Goal: Task Accomplishment & Management: Manage account settings

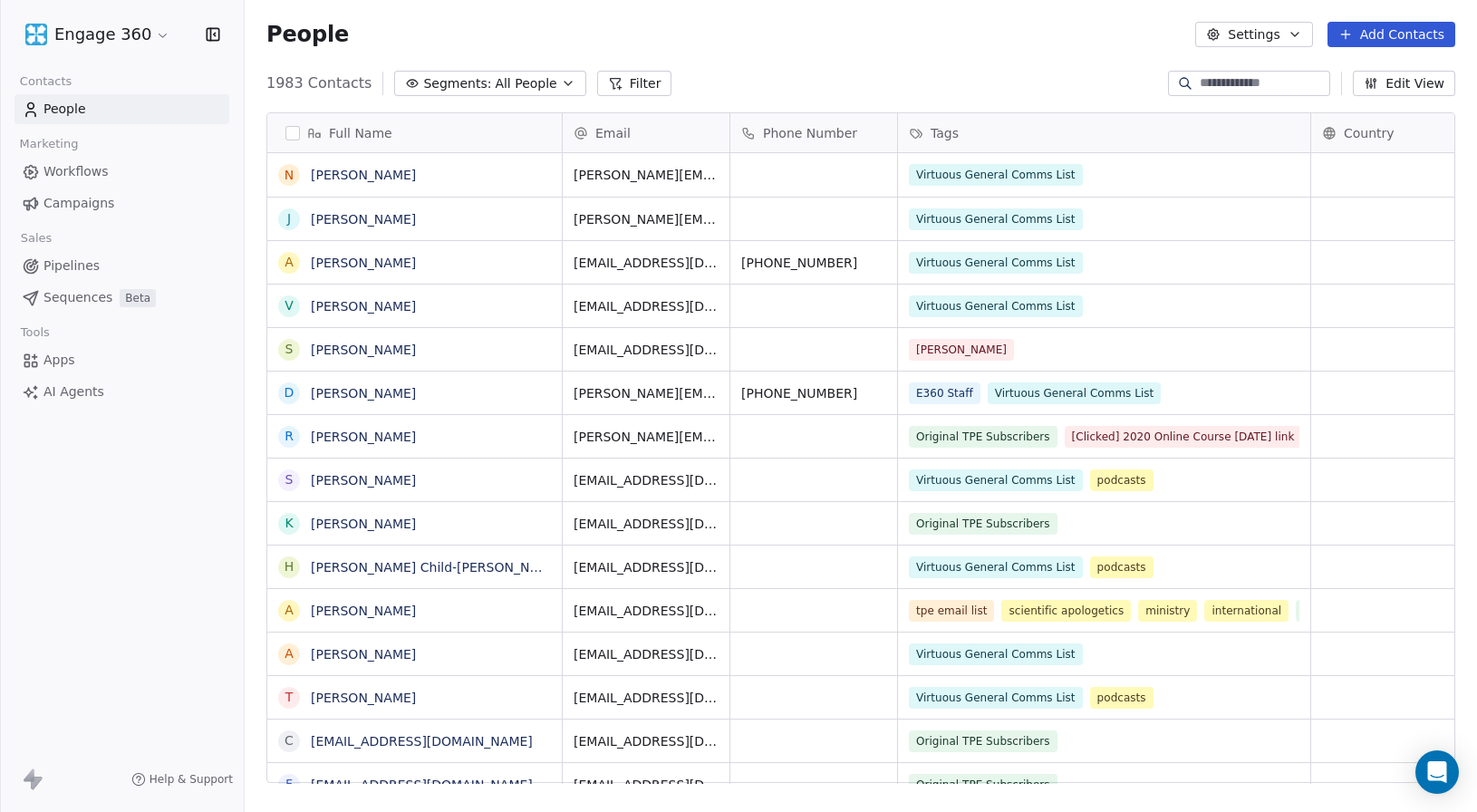
scroll to position [701, 1219]
click at [471, 62] on div "People Settings Add Contacts" at bounding box center [861, 34] width 1233 height 69
click at [464, 79] on span "Segments:" at bounding box center [457, 84] width 68 height 19
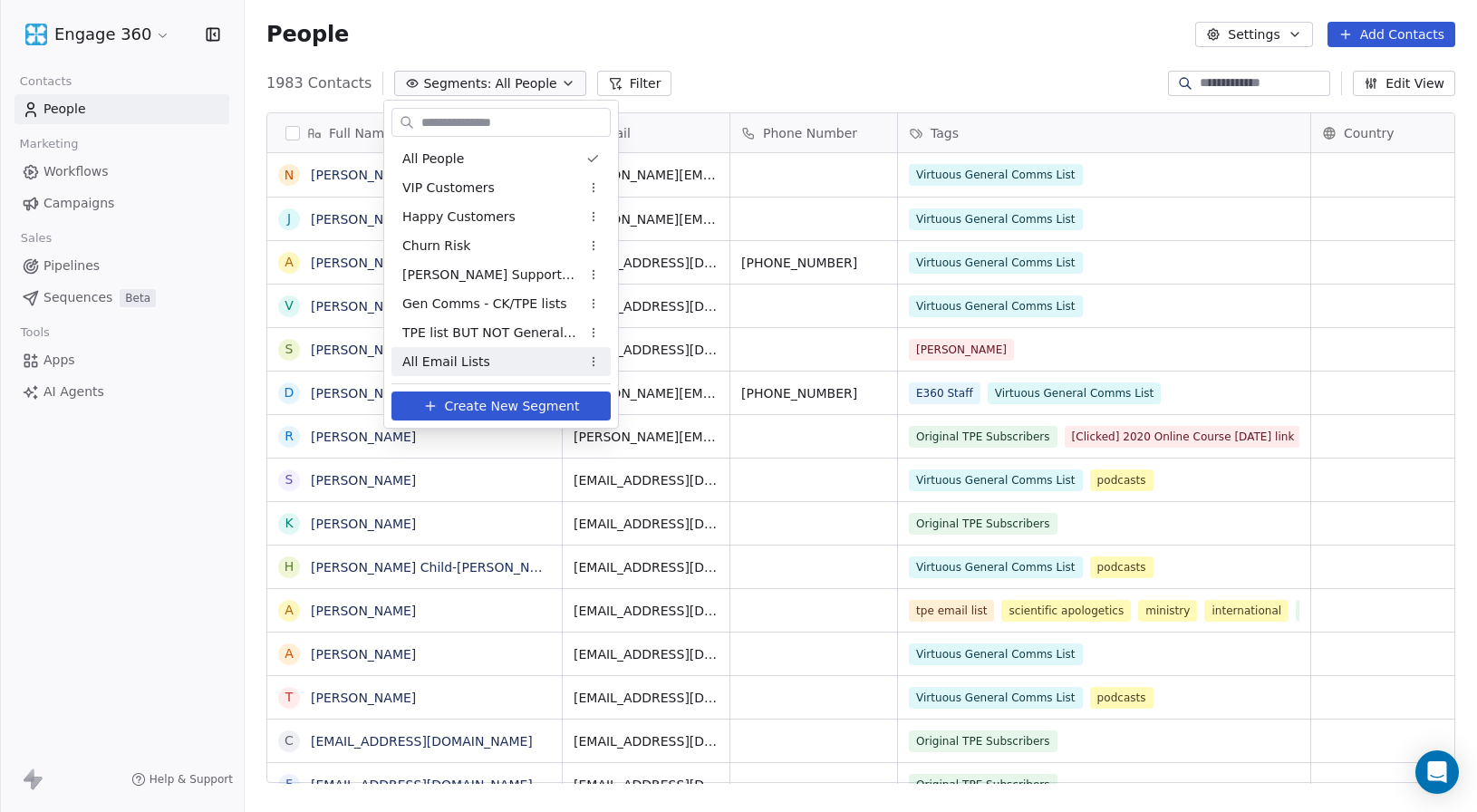
click at [504, 409] on span "Create New Segment" at bounding box center [512, 406] width 135 height 19
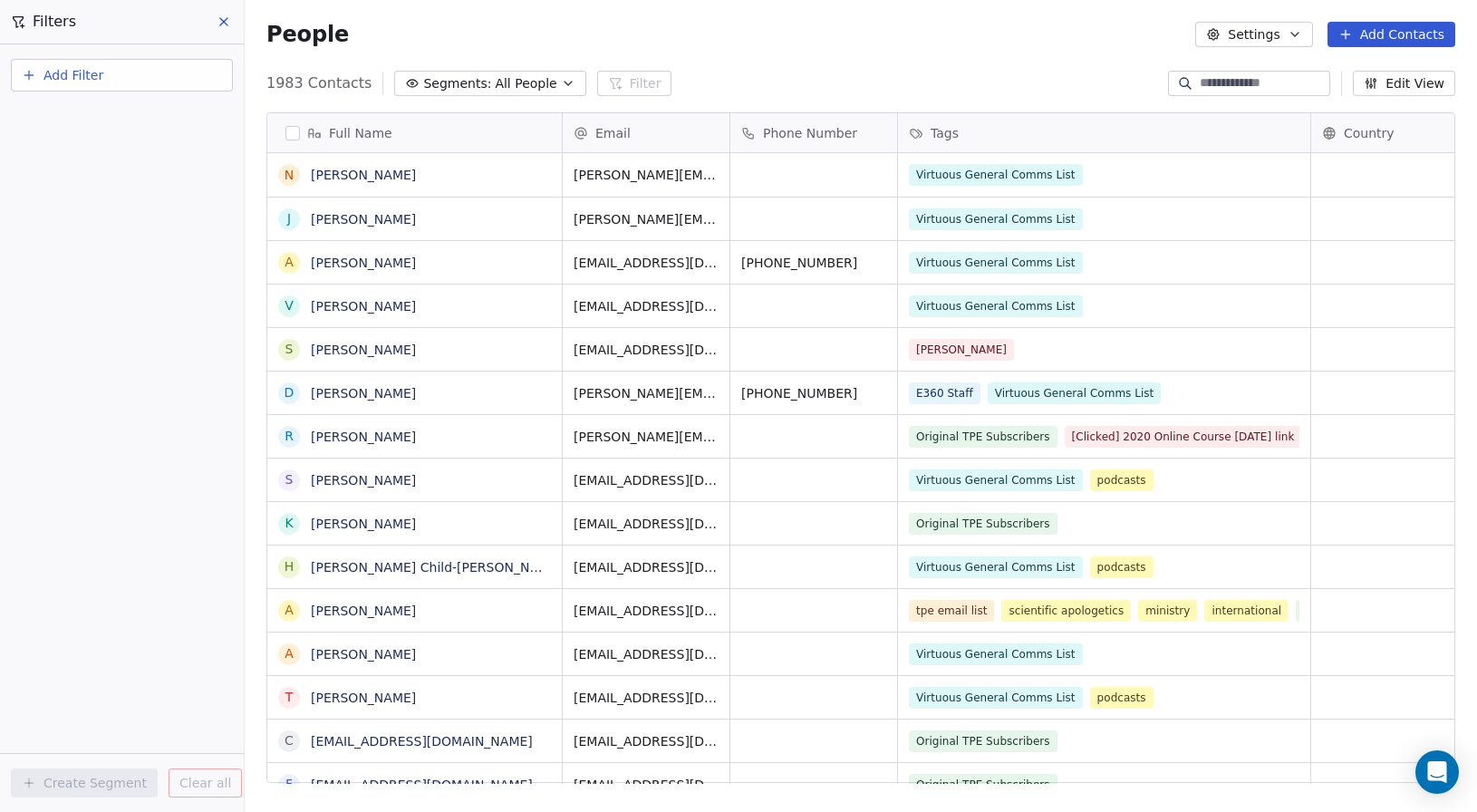
click at [74, 76] on span "Add Filter" at bounding box center [74, 76] width 60 height 19
click at [70, 116] on span "Contact properties" at bounding box center [89, 118] width 117 height 19
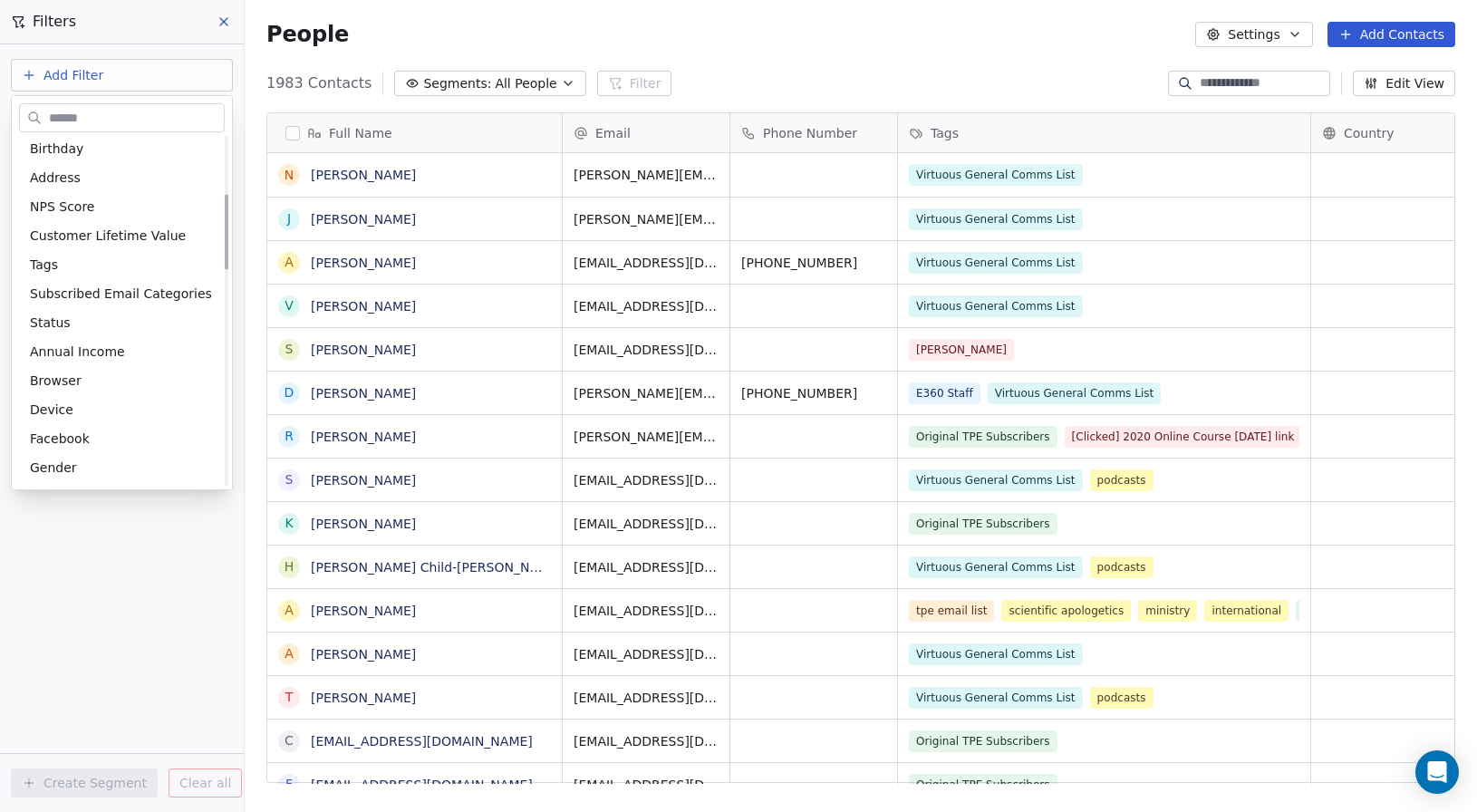
scroll to position [263, 0]
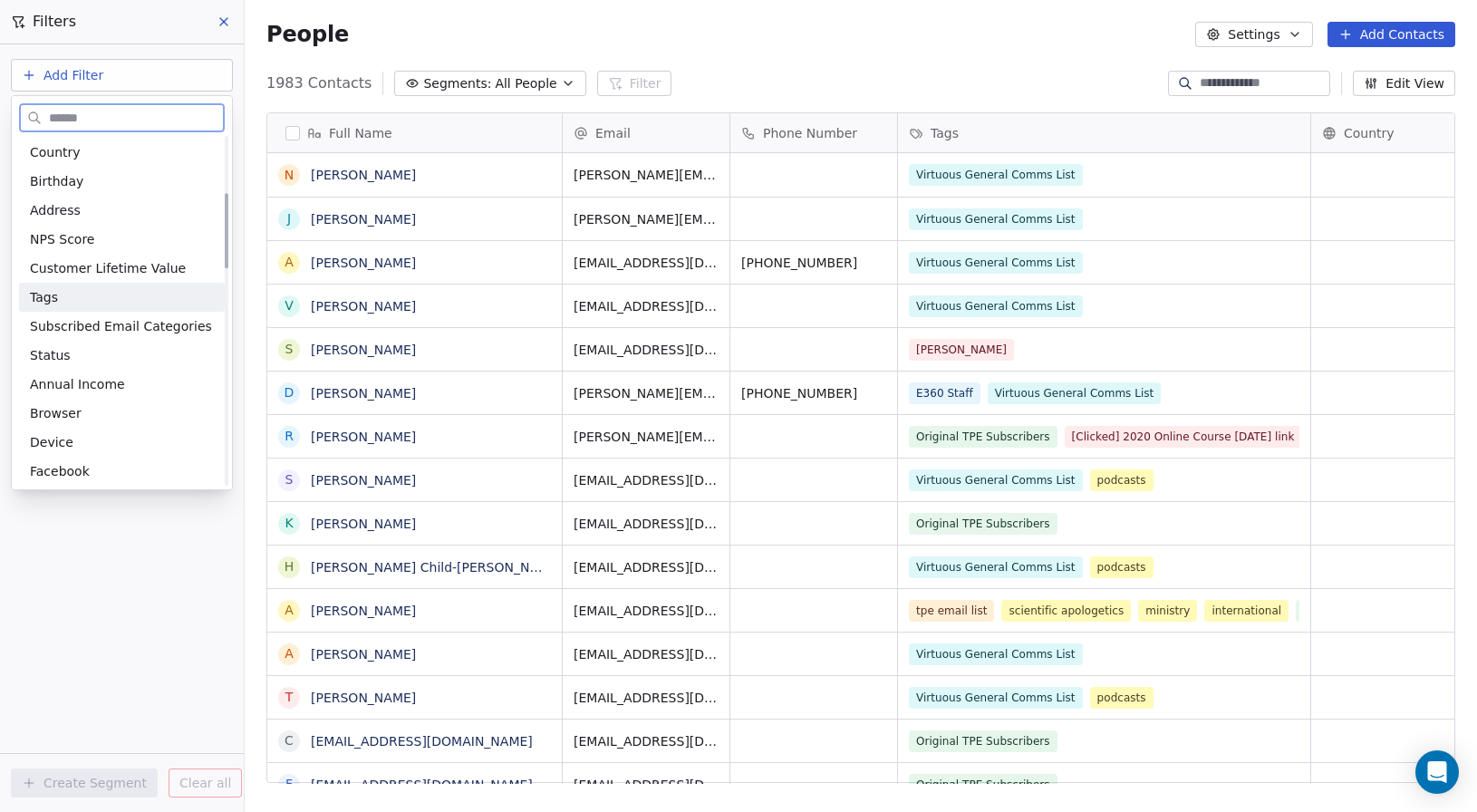
click at [66, 285] on div "Tags" at bounding box center [121, 296] width 206 height 29
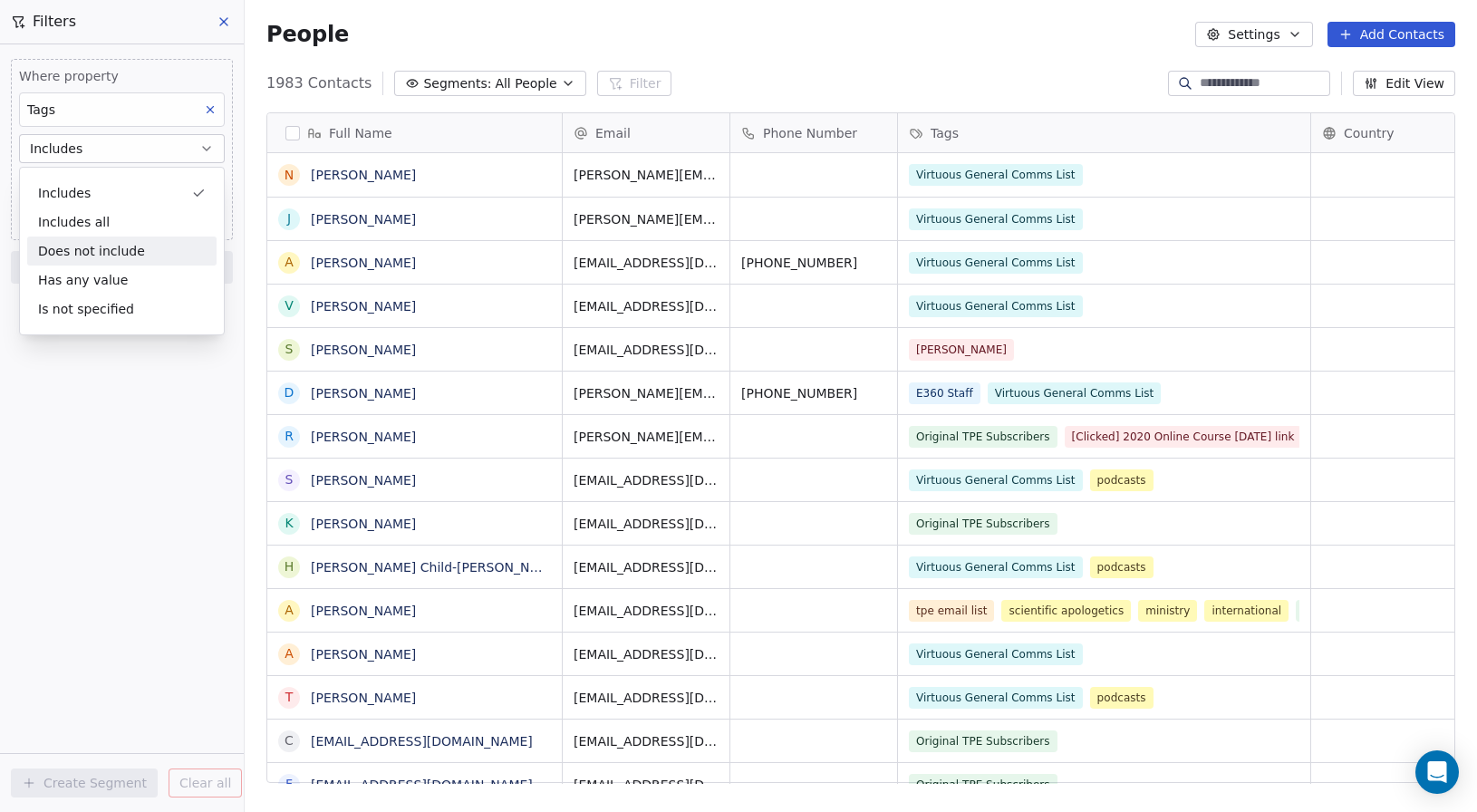
click at [70, 247] on div "Does not include" at bounding box center [121, 251] width 189 height 29
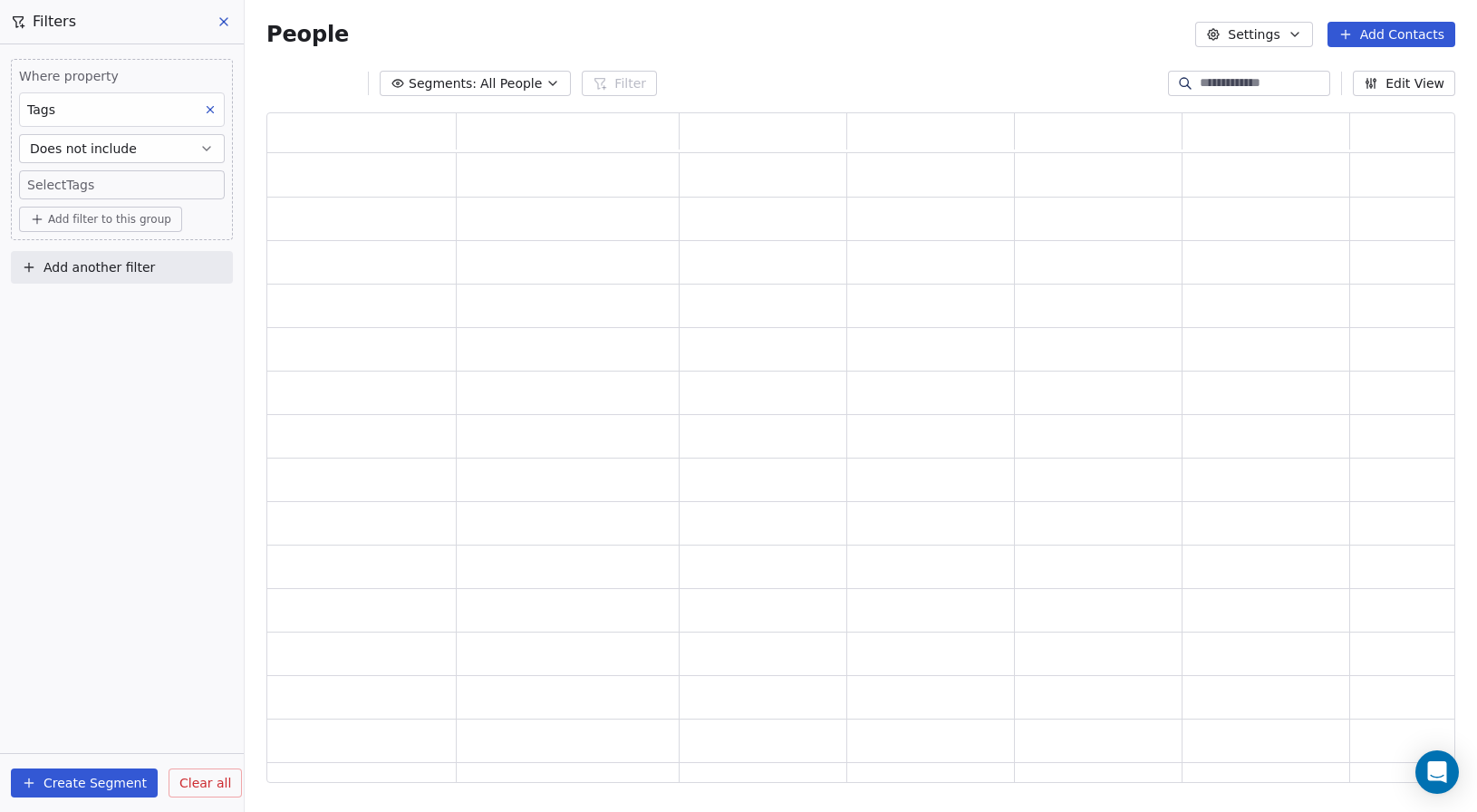
scroll to position [657, 1175]
click at [78, 184] on body "Engage 360 Contacts People Marketing Workflows Campaigns Sales Pipelines Sequen…" at bounding box center [738, 406] width 1477 height 812
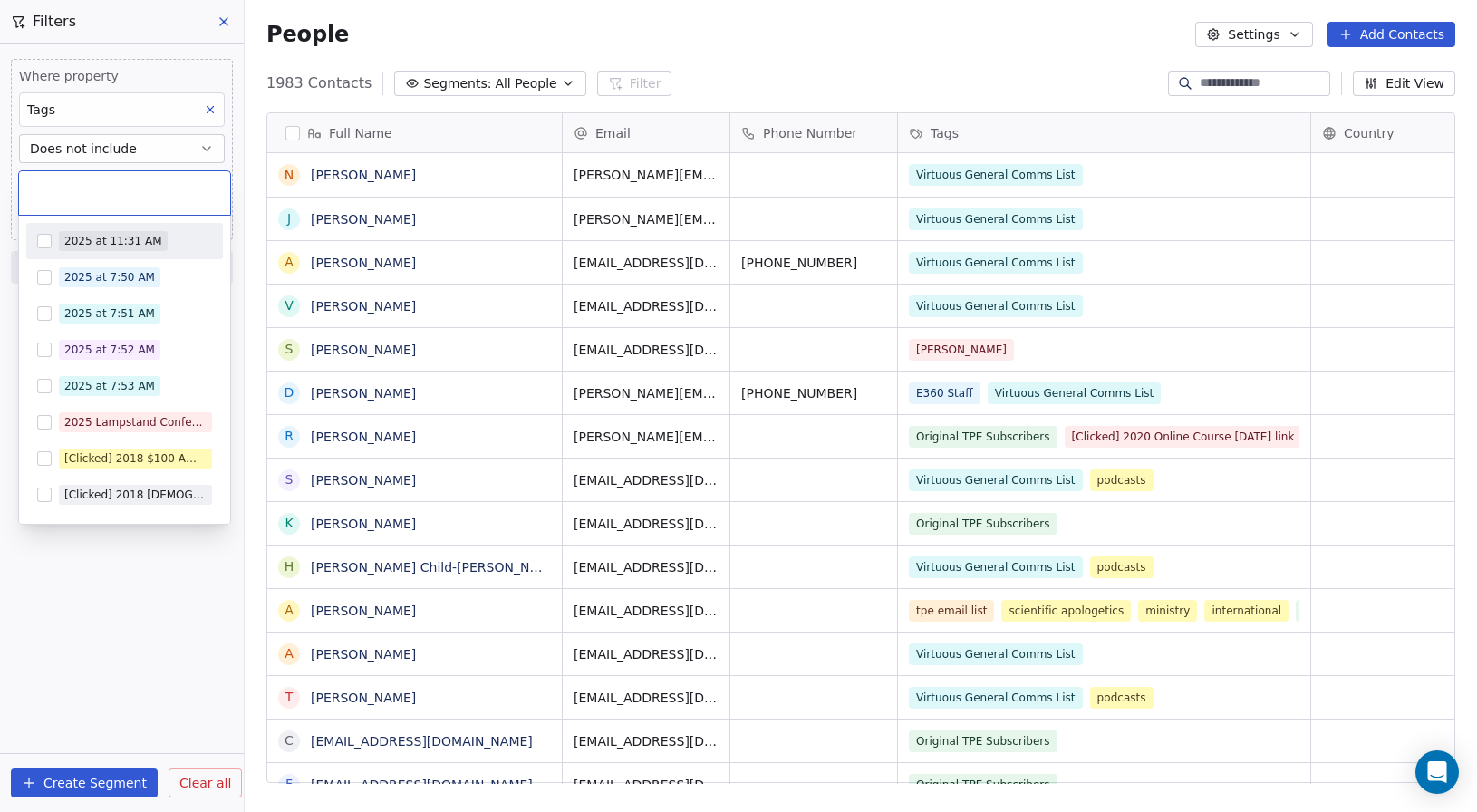
scroll to position [701, 1219]
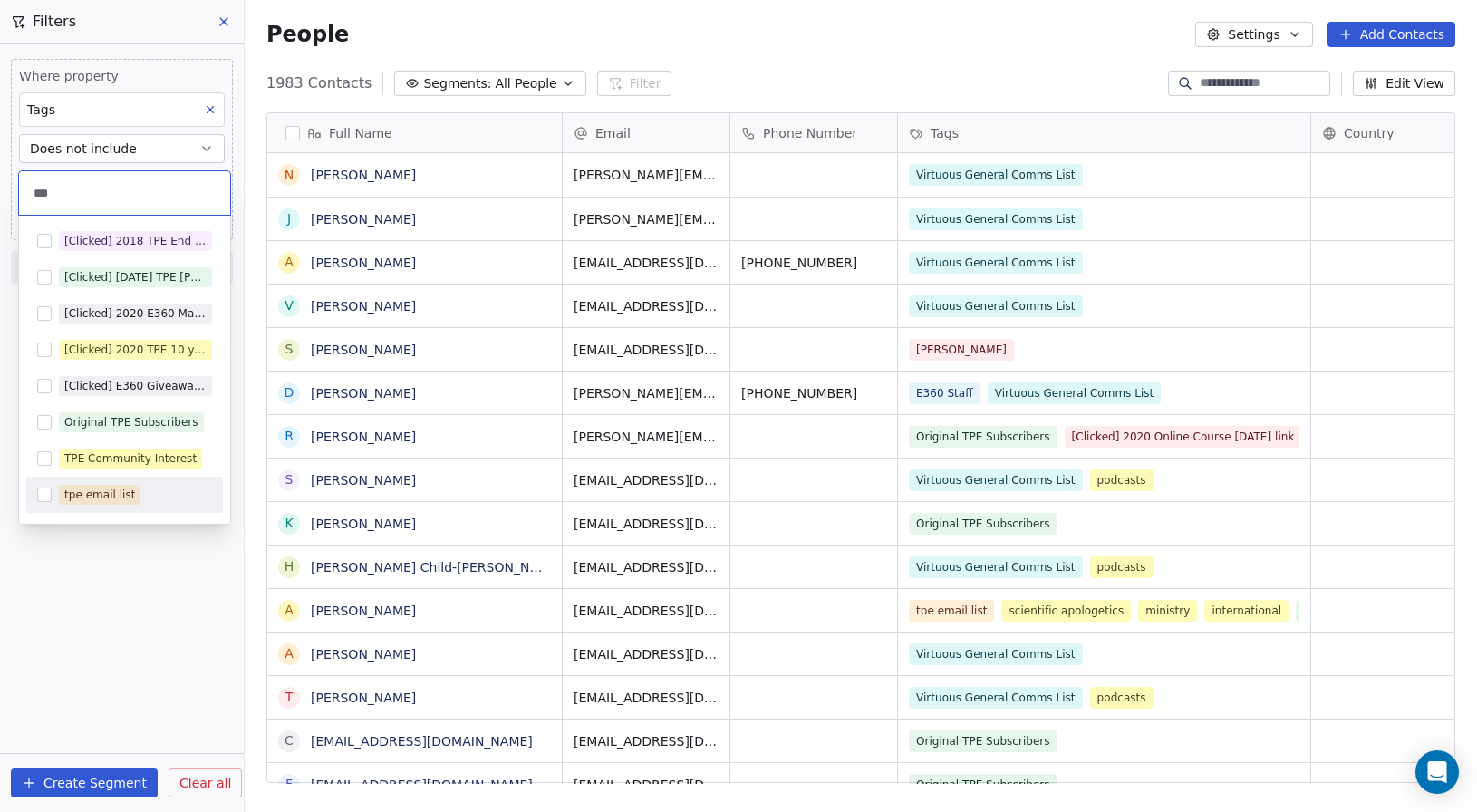
type input "***"
click at [78, 491] on div "tpe email list" at bounding box center [100, 494] width 71 height 16
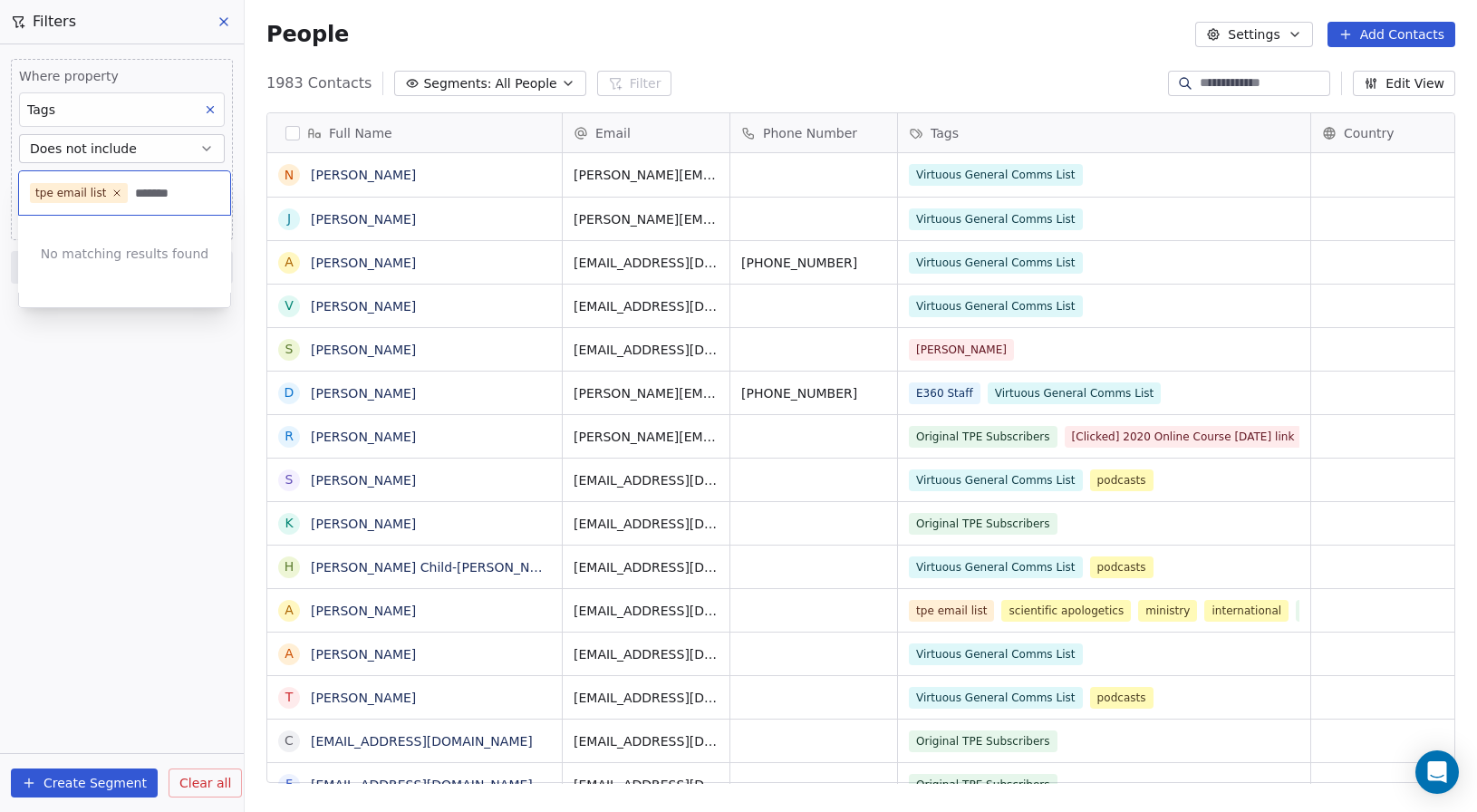
click at [169, 190] on input "*******" at bounding box center [175, 192] width 88 height 20
drag, startPoint x: 181, startPoint y: 187, endPoint x: 132, endPoint y: 186, distance: 49.0
click at [132, 186] on input "*******" at bounding box center [175, 192] width 88 height 20
type input "*******"
click at [133, 248] on div "tpe new" at bounding box center [135, 241] width 153 height 20
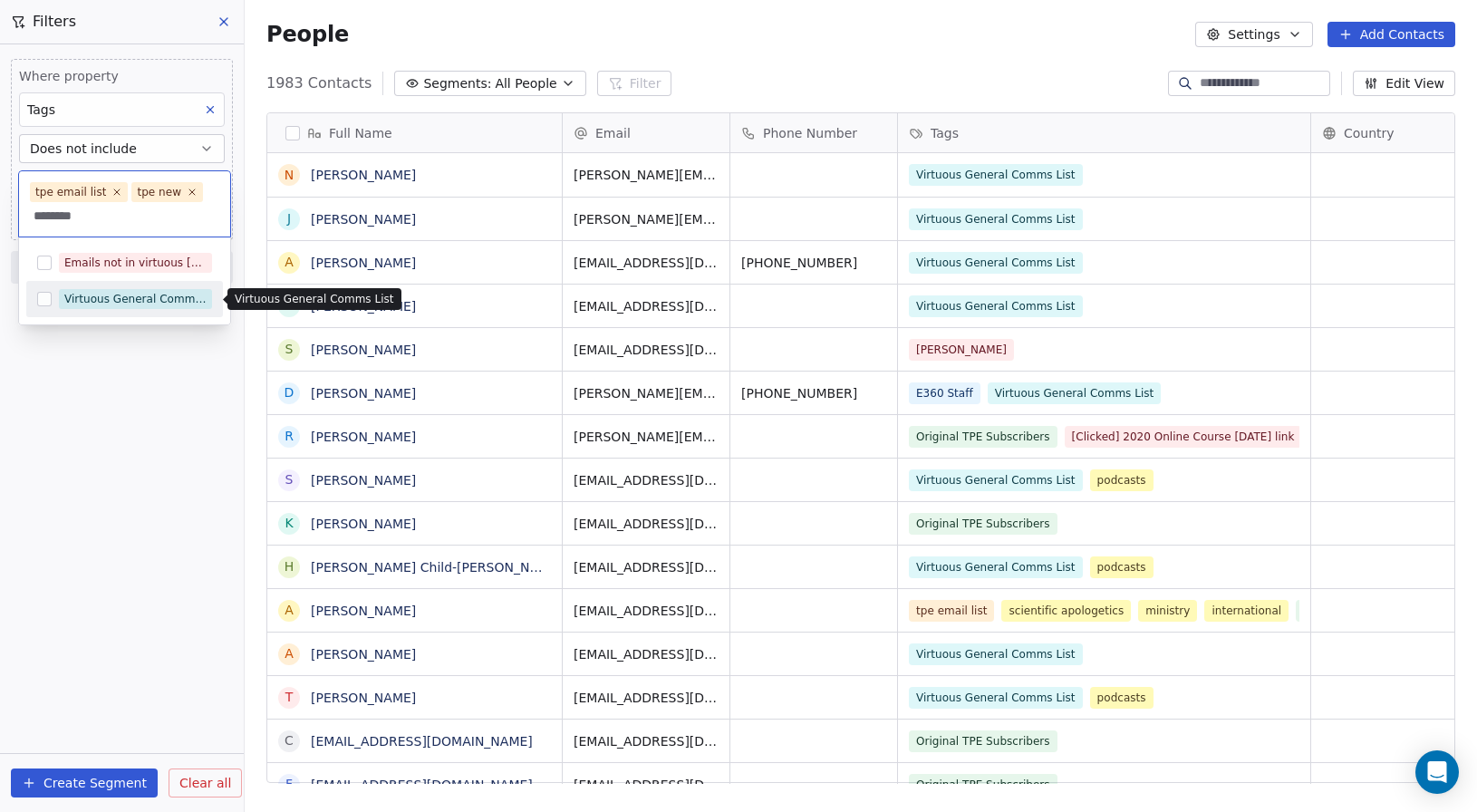
type input "********"
click at [90, 298] on div "Virtuous General Comms List" at bounding box center [135, 298] width 143 height 16
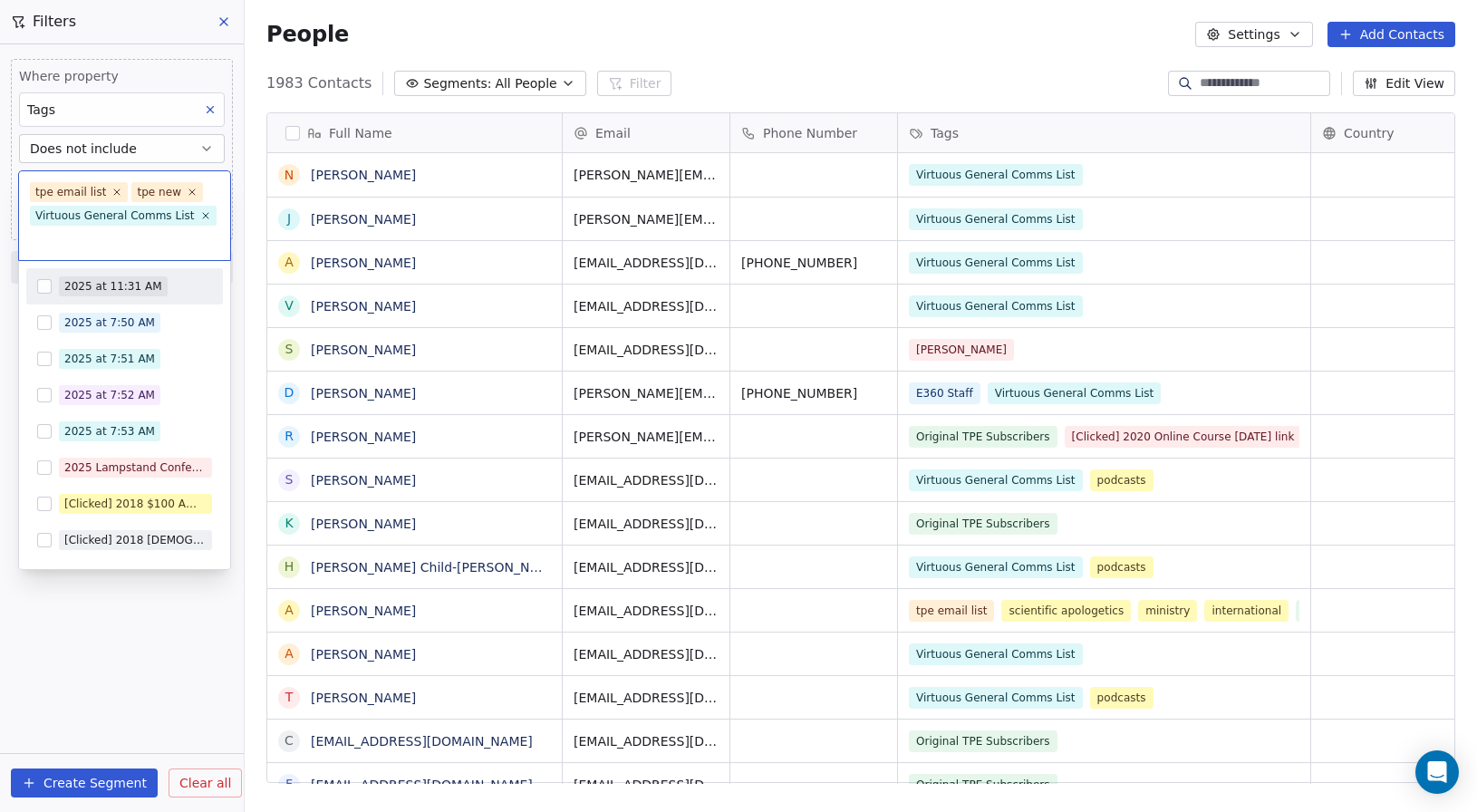
click at [155, 243] on input "text" at bounding box center [124, 239] width 189 height 20
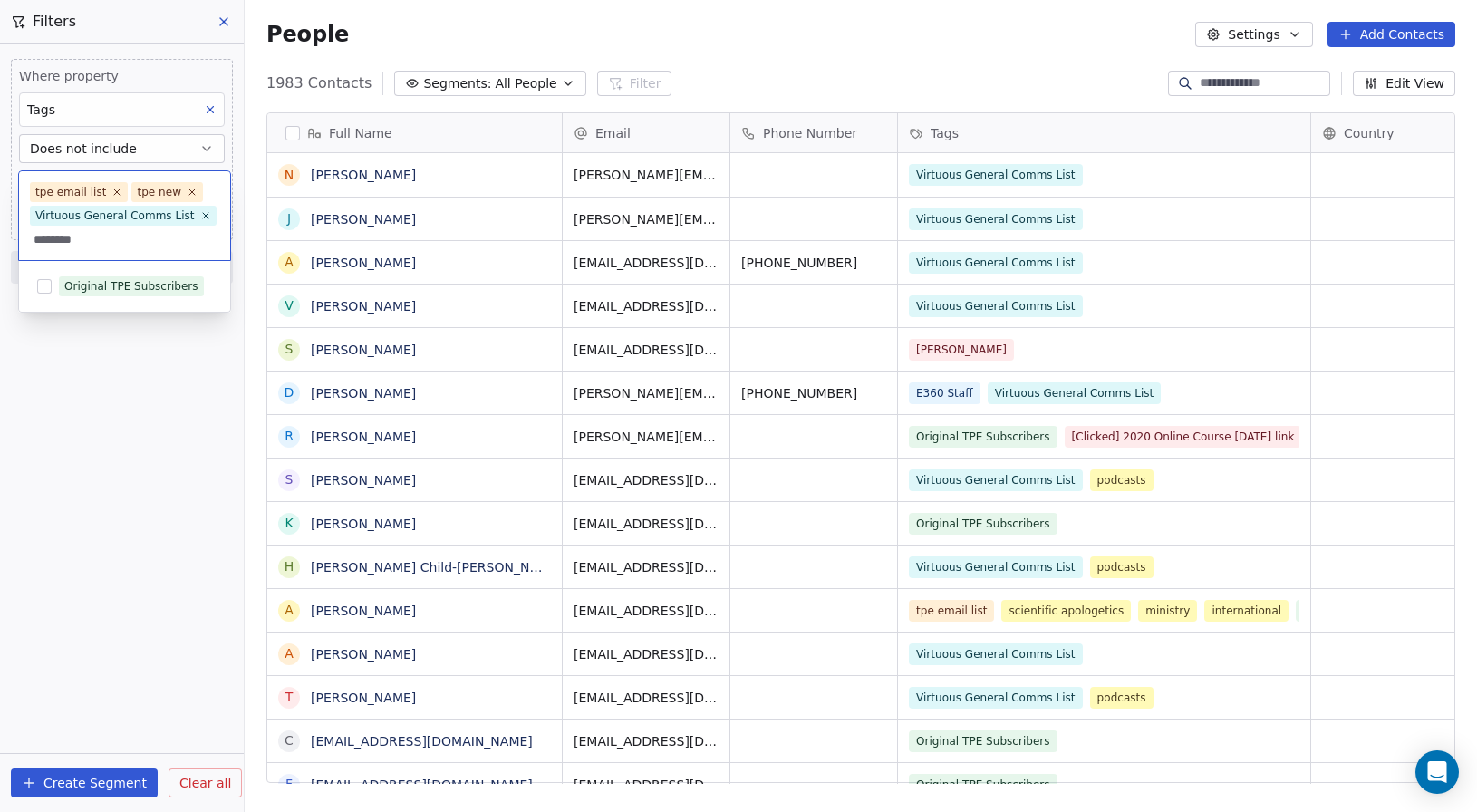
type input "********"
drag, startPoint x: 139, startPoint y: 268, endPoint x: 133, endPoint y: 277, distance: 10.8
click at [139, 269] on div "Original TPE Subscribers" at bounding box center [124, 286] width 197 height 36
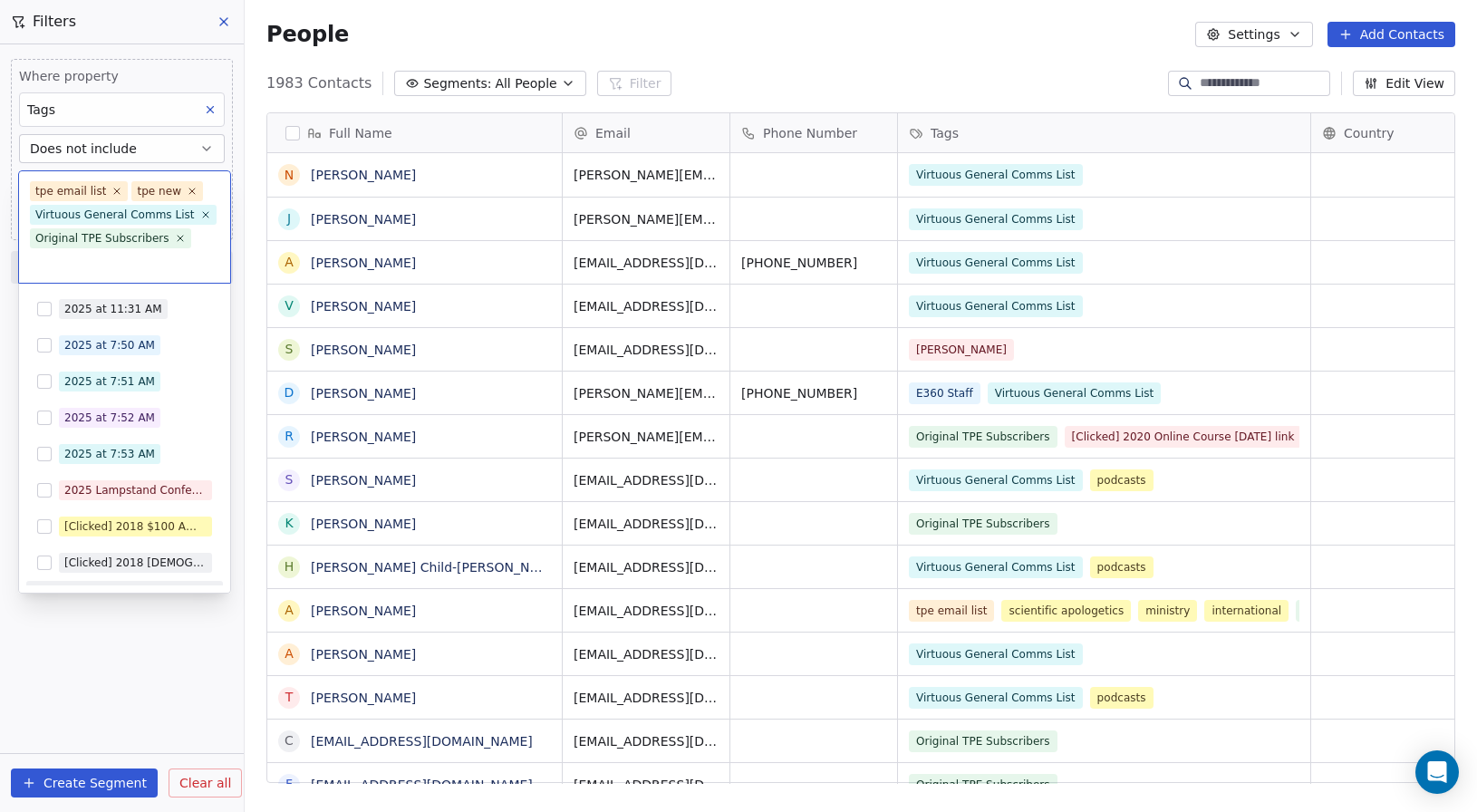
click at [145, 666] on html "Engage 360 Contacts People Marketing Workflows Campaigns Sales Pipelines Sequen…" at bounding box center [738, 406] width 1477 height 812
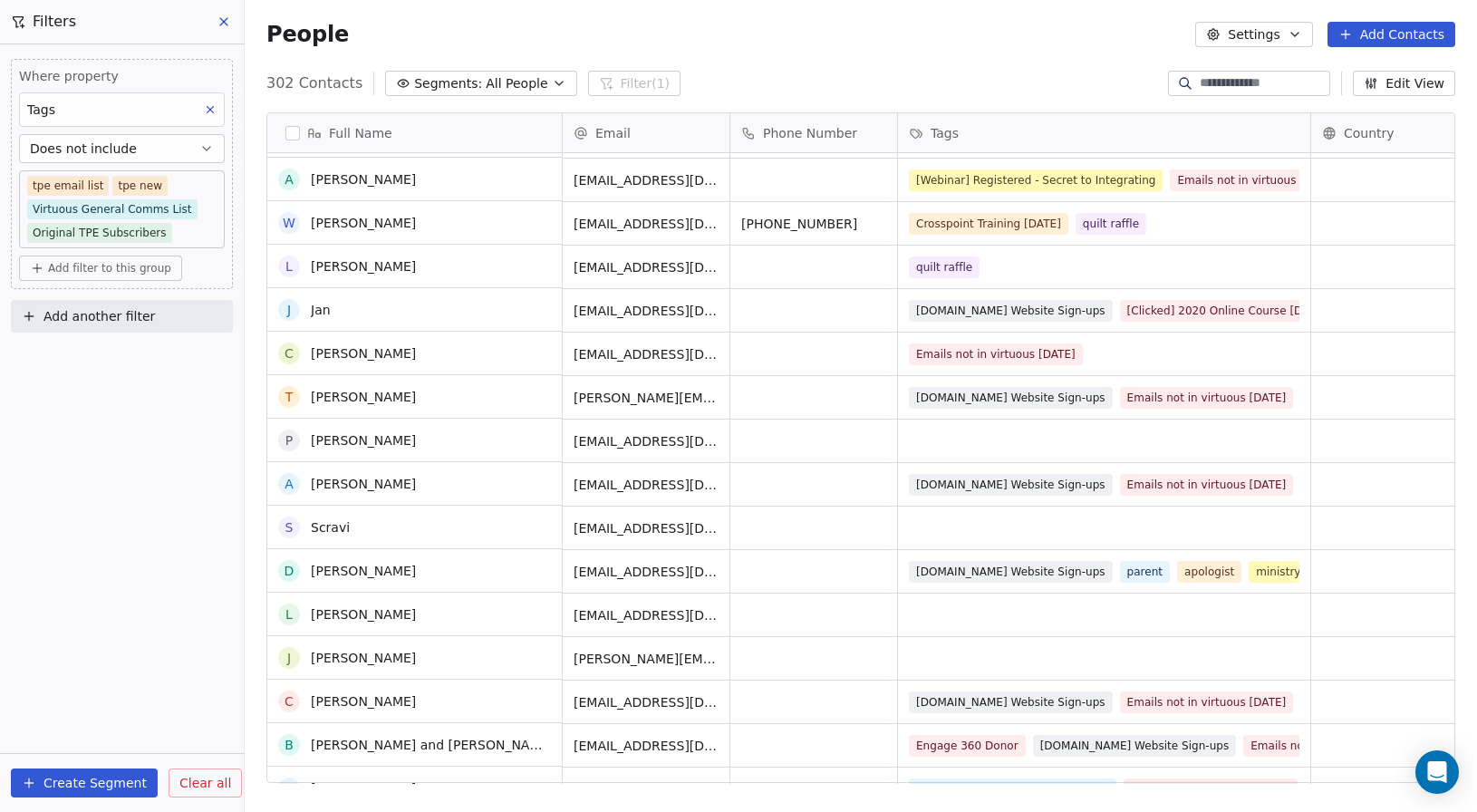
scroll to position [997, 0]
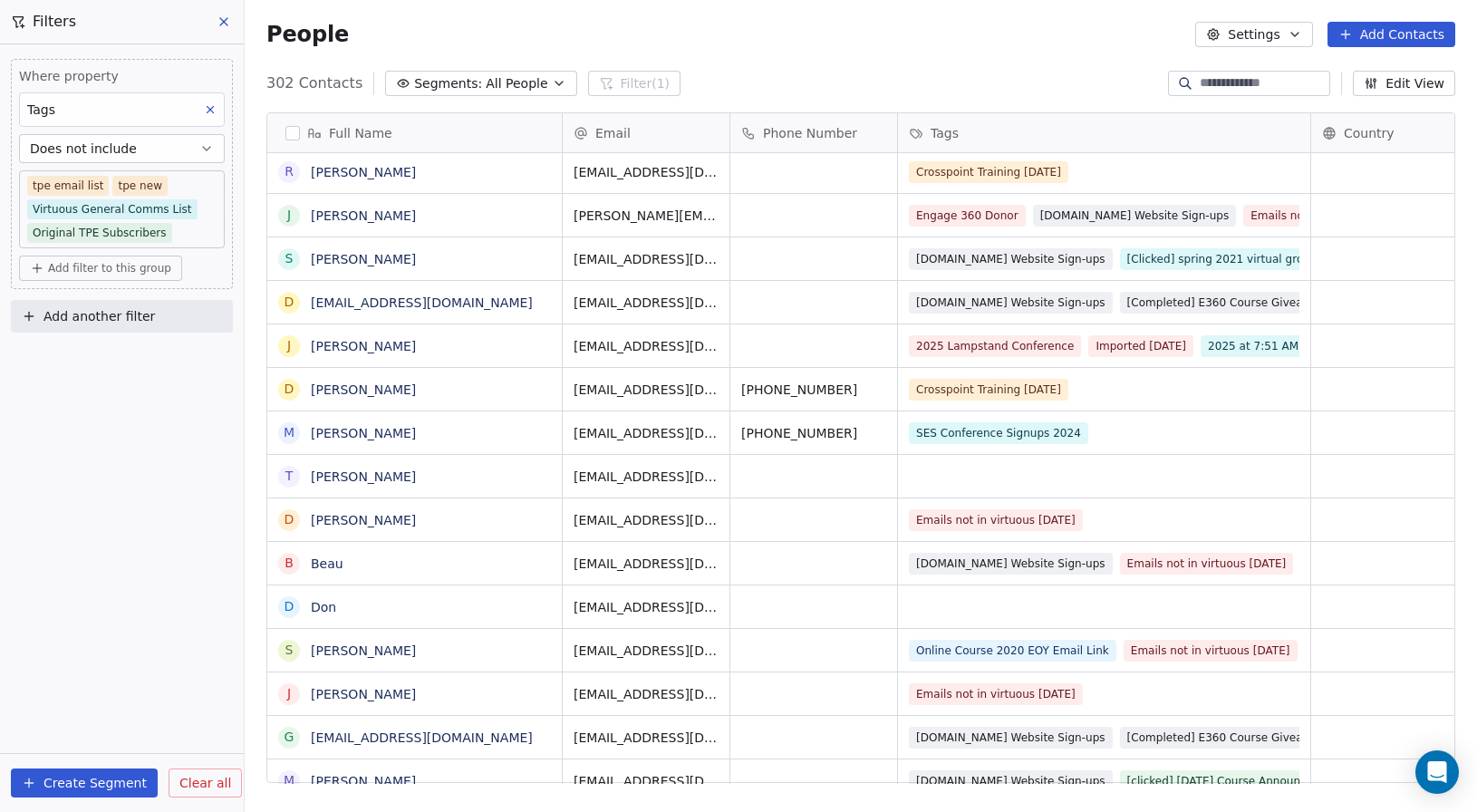
click at [53, 777] on button "Create Segment" at bounding box center [84, 782] width 146 height 29
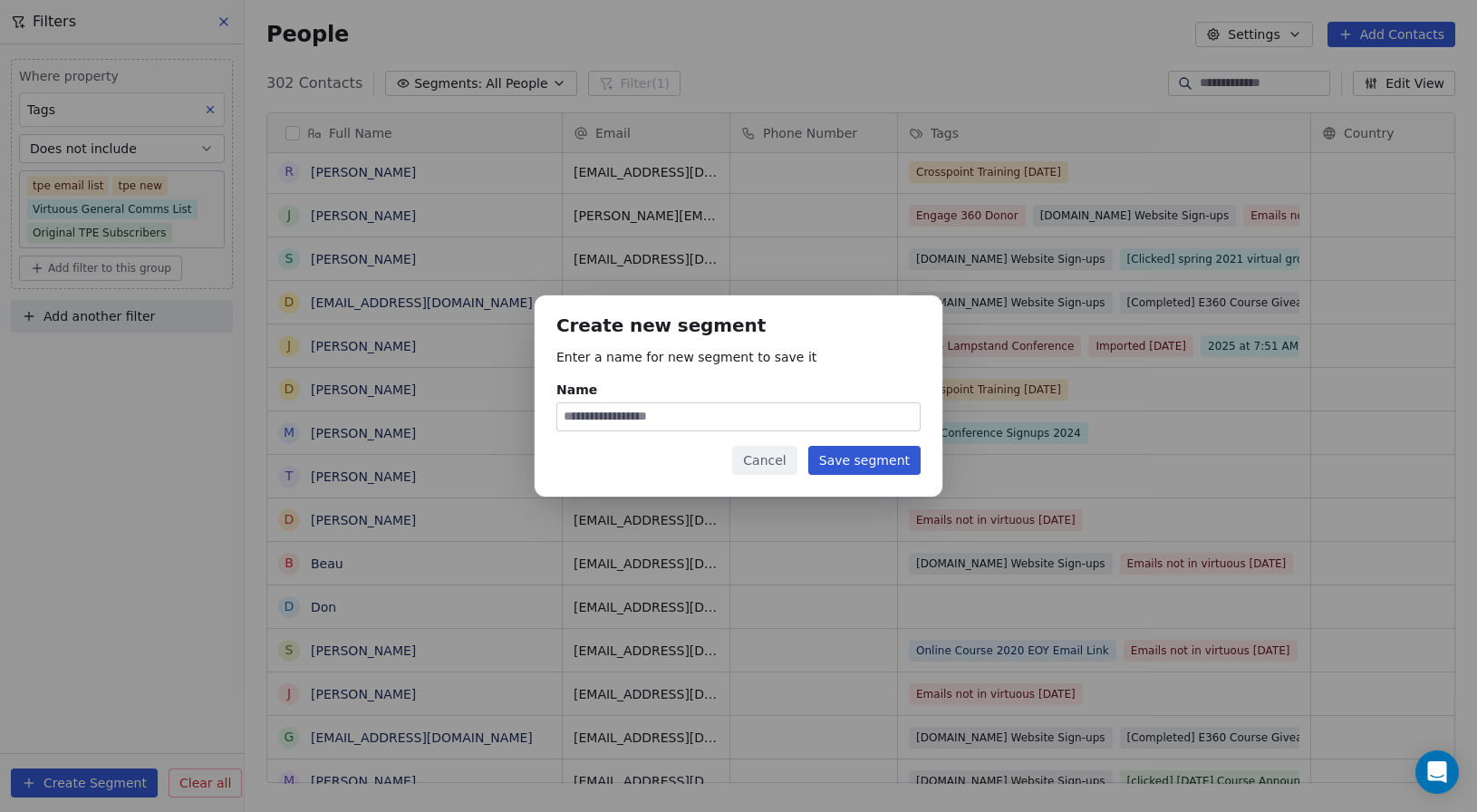
click at [648, 415] on input "Name" at bounding box center [738, 416] width 363 height 27
drag, startPoint x: 711, startPoint y: 412, endPoint x: 697, endPoint y: 413, distance: 14.0
click at [697, 413] on input "**********" at bounding box center [738, 416] width 363 height 27
type input "**********"
click at [837, 462] on button "Save segment" at bounding box center [864, 460] width 112 height 29
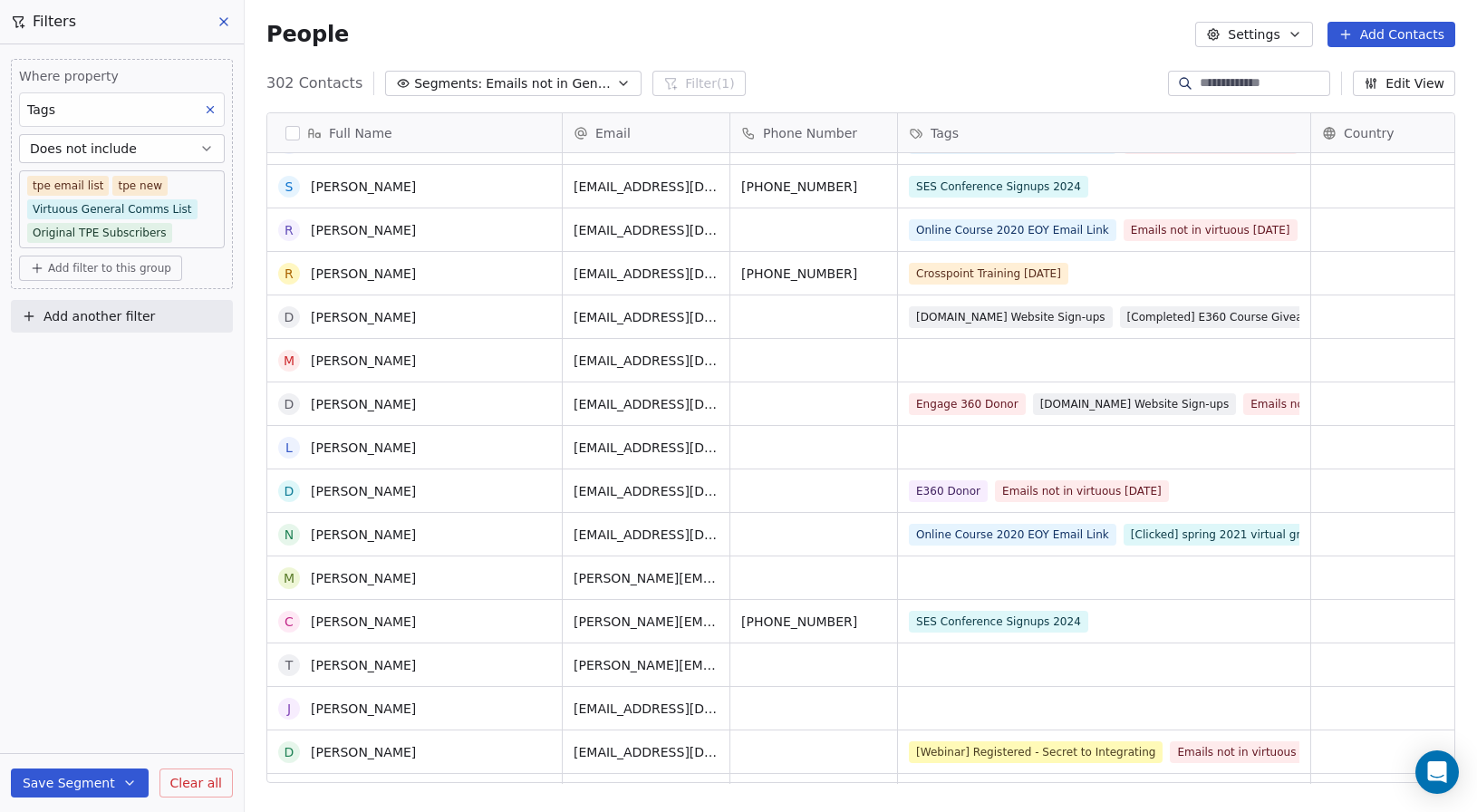
scroll to position [1903, 0]
click at [1286, 31] on button "Settings" at bounding box center [1253, 34] width 117 height 25
click at [1037, 61] on html "Engage 360 Contacts People Marketing Workflows Campaigns Sales Pipelines Sequen…" at bounding box center [738, 406] width 1477 height 812
click at [291, 132] on button "button" at bounding box center [293, 133] width 15 height 15
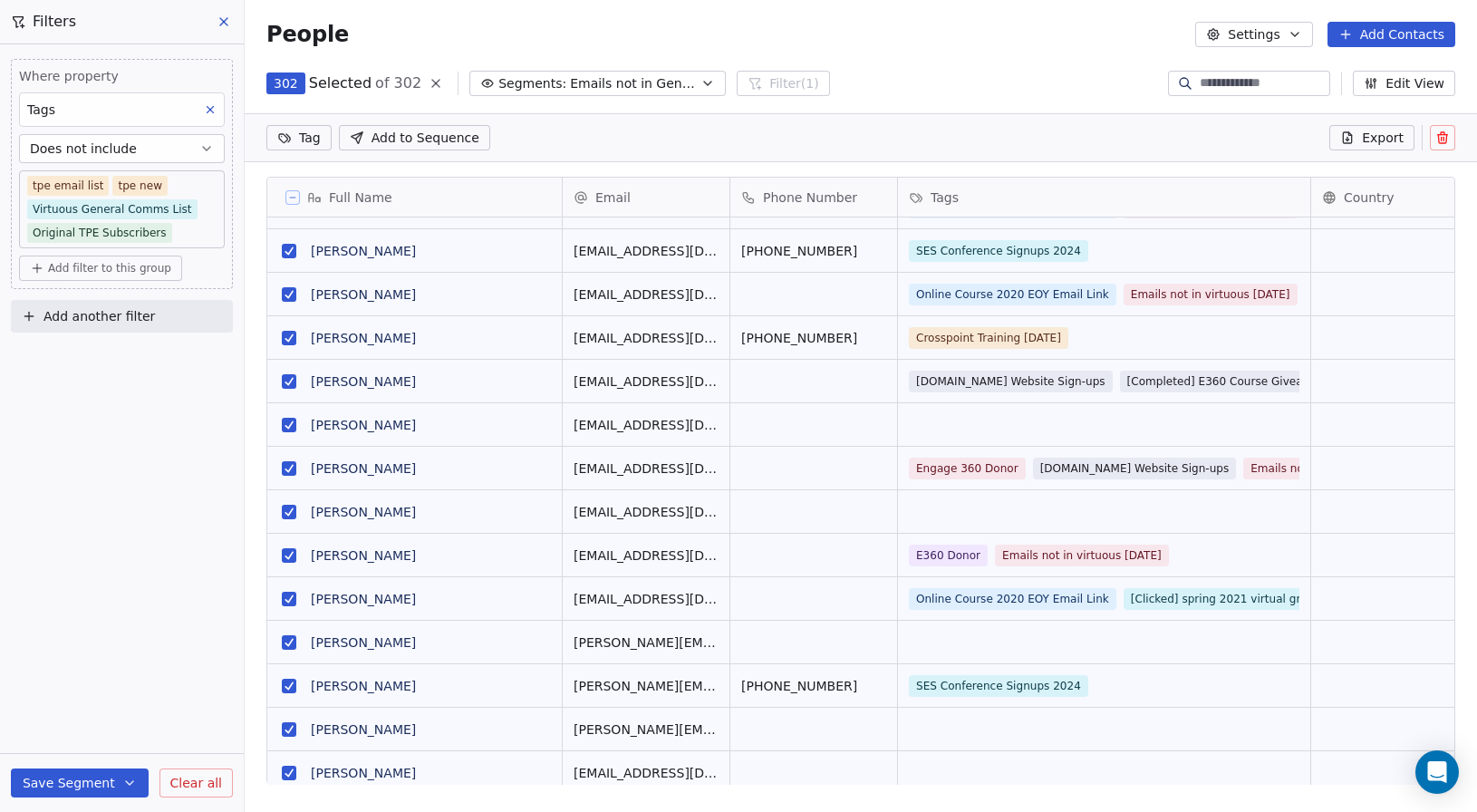
scroll to position [638, 1219]
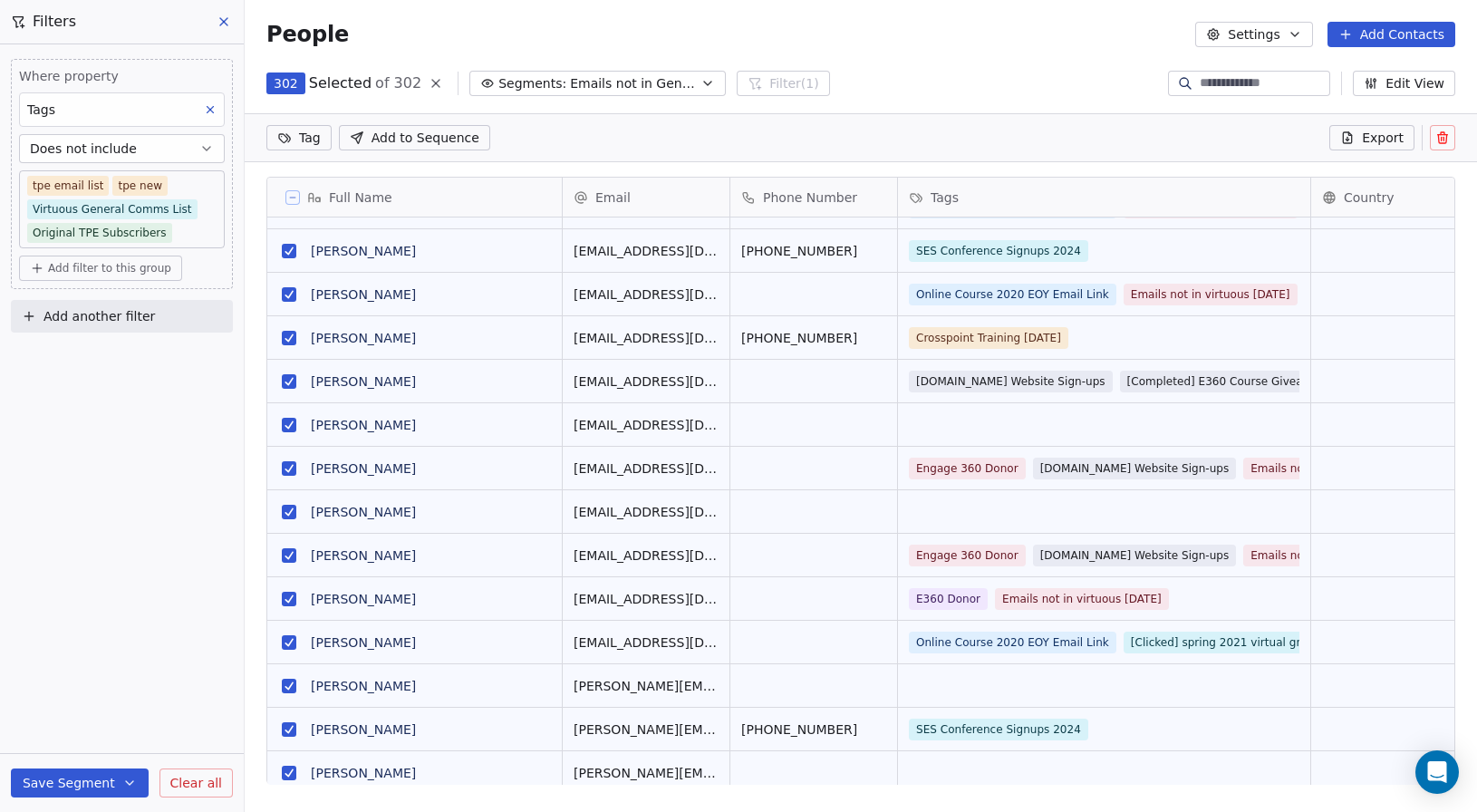
click at [74, 313] on span "Add another filter" at bounding box center [100, 316] width 112 height 19
click at [79, 364] on span "Contact properties" at bounding box center [89, 359] width 117 height 19
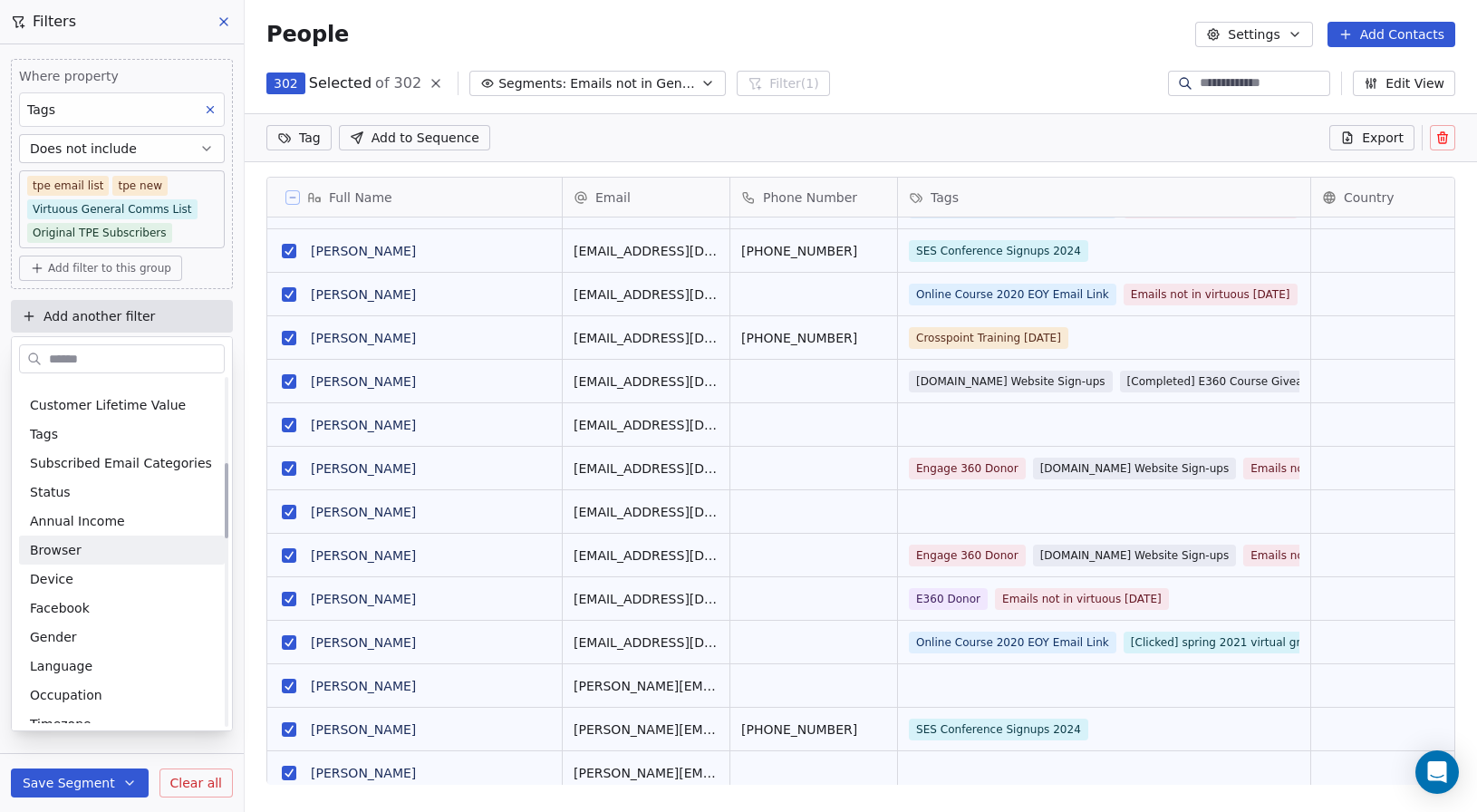
scroll to position [363, 0]
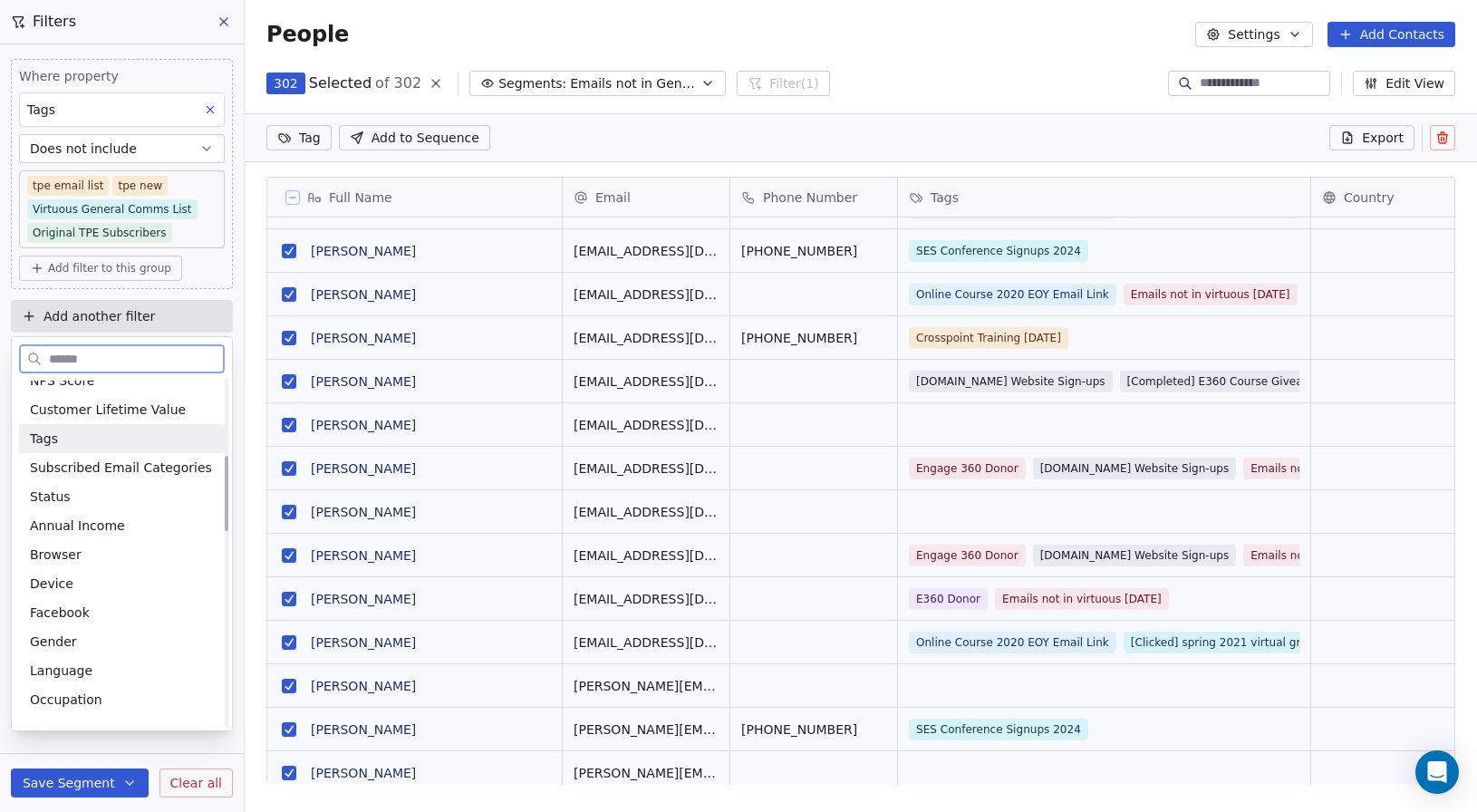
click at [80, 438] on div "Tags" at bounding box center [121, 438] width 184 height 18
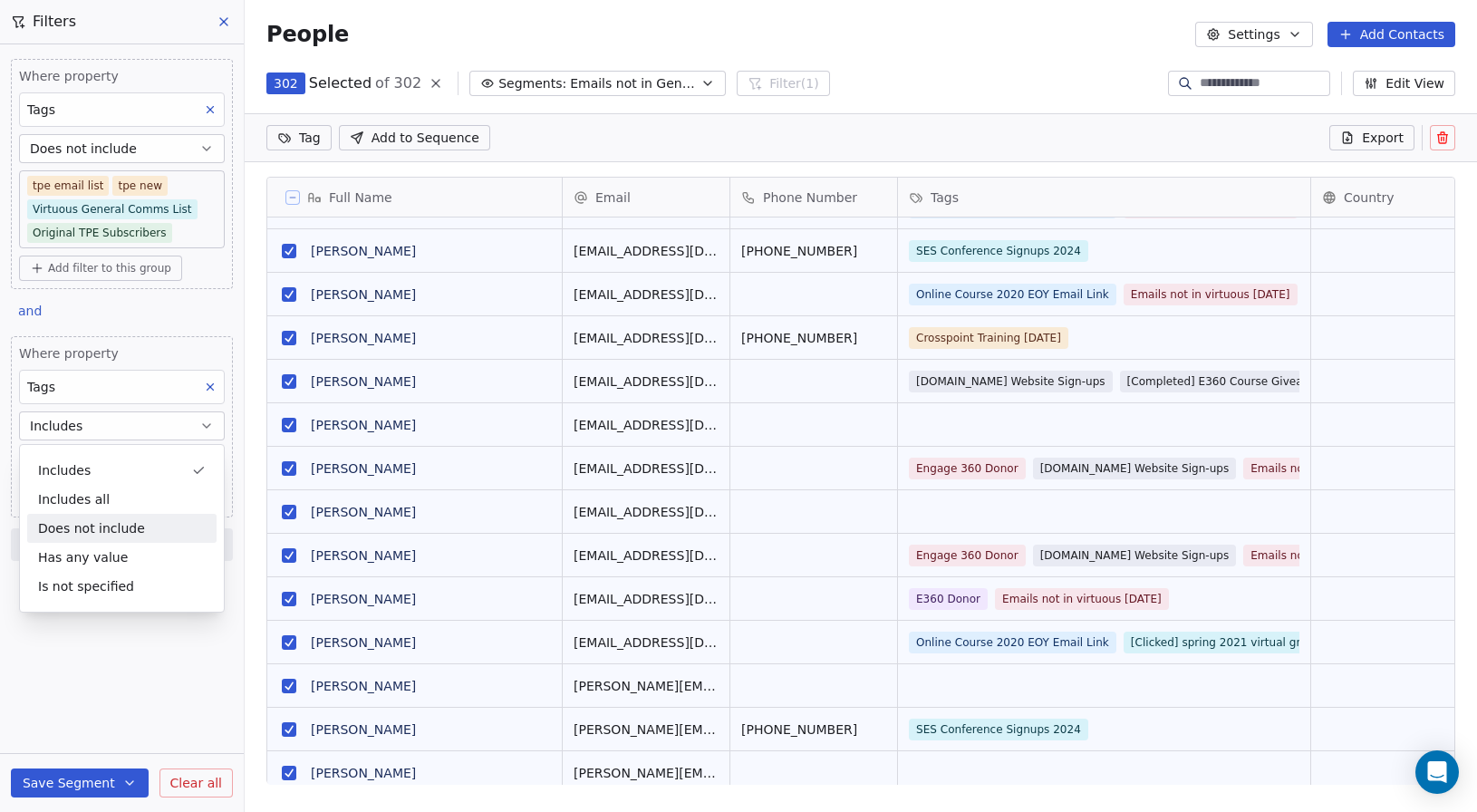
click at [93, 525] on div "Does not include" at bounding box center [121, 528] width 189 height 29
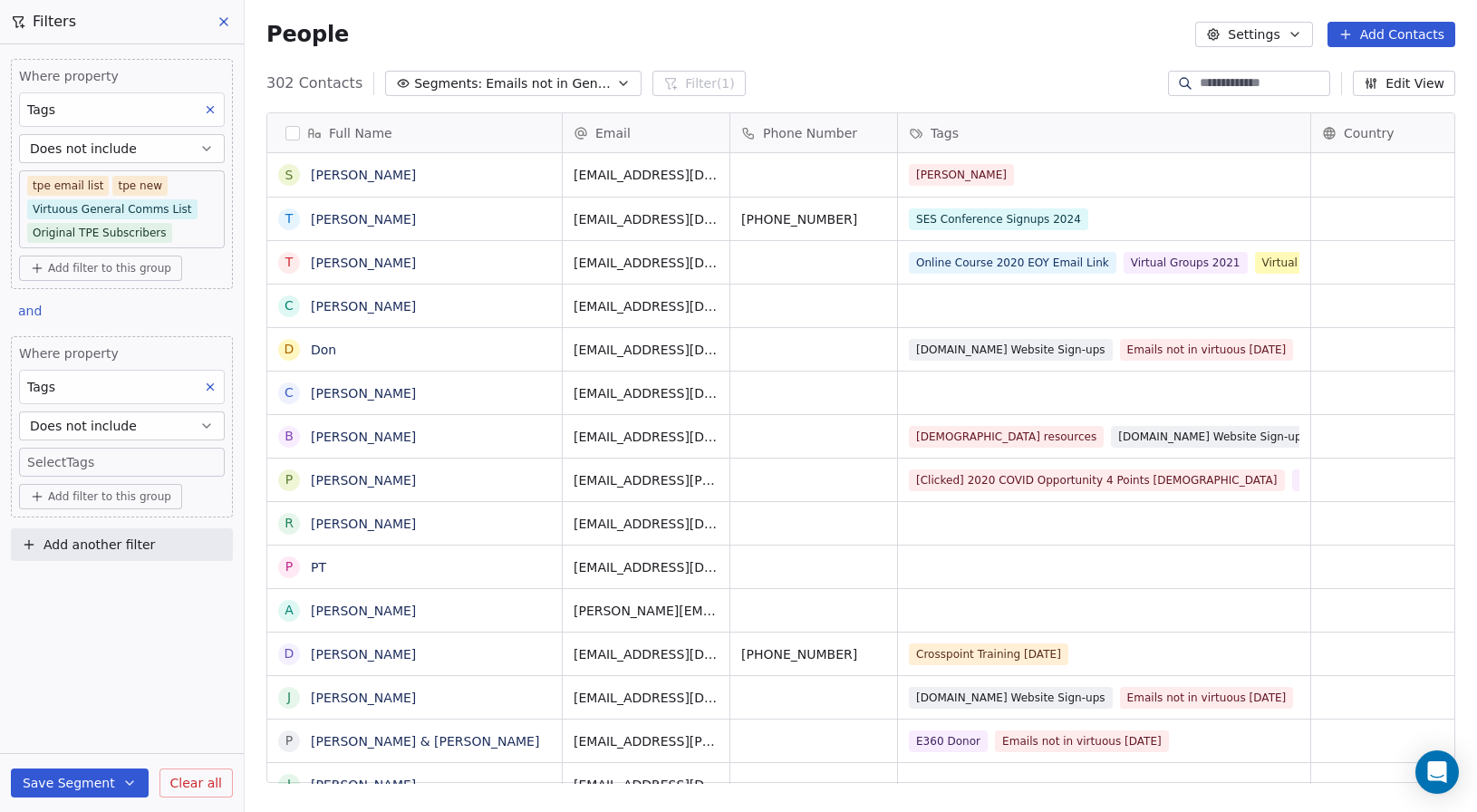
scroll to position [701, 1219]
click at [65, 457] on body "Engage 360 Contacts People Marketing Workflows Campaigns Sales Pipelines Sequen…" at bounding box center [738, 406] width 1477 height 812
type input "****"
click at [87, 578] on div "[PERSON_NAME] [PERSON_NAME]" at bounding box center [124, 536] width 211 height 87
click at [73, 557] on div "[PERSON_NAME]" at bounding box center [109, 554] width 90 height 16
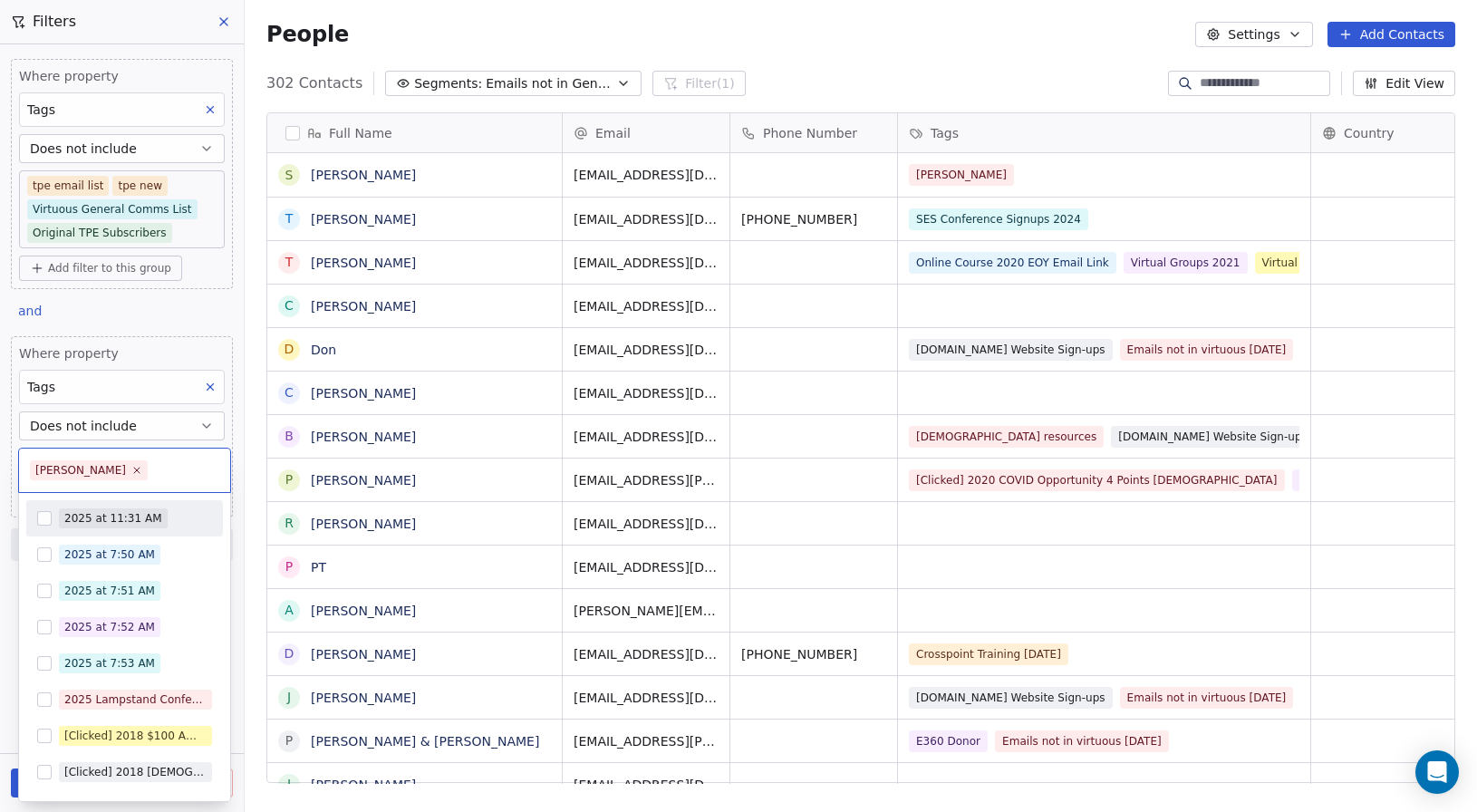
click at [215, 322] on html "Engage 360 Contacts People Marketing Workflows Campaigns Sales Pipelines Sequen…" at bounding box center [738, 406] width 1477 height 812
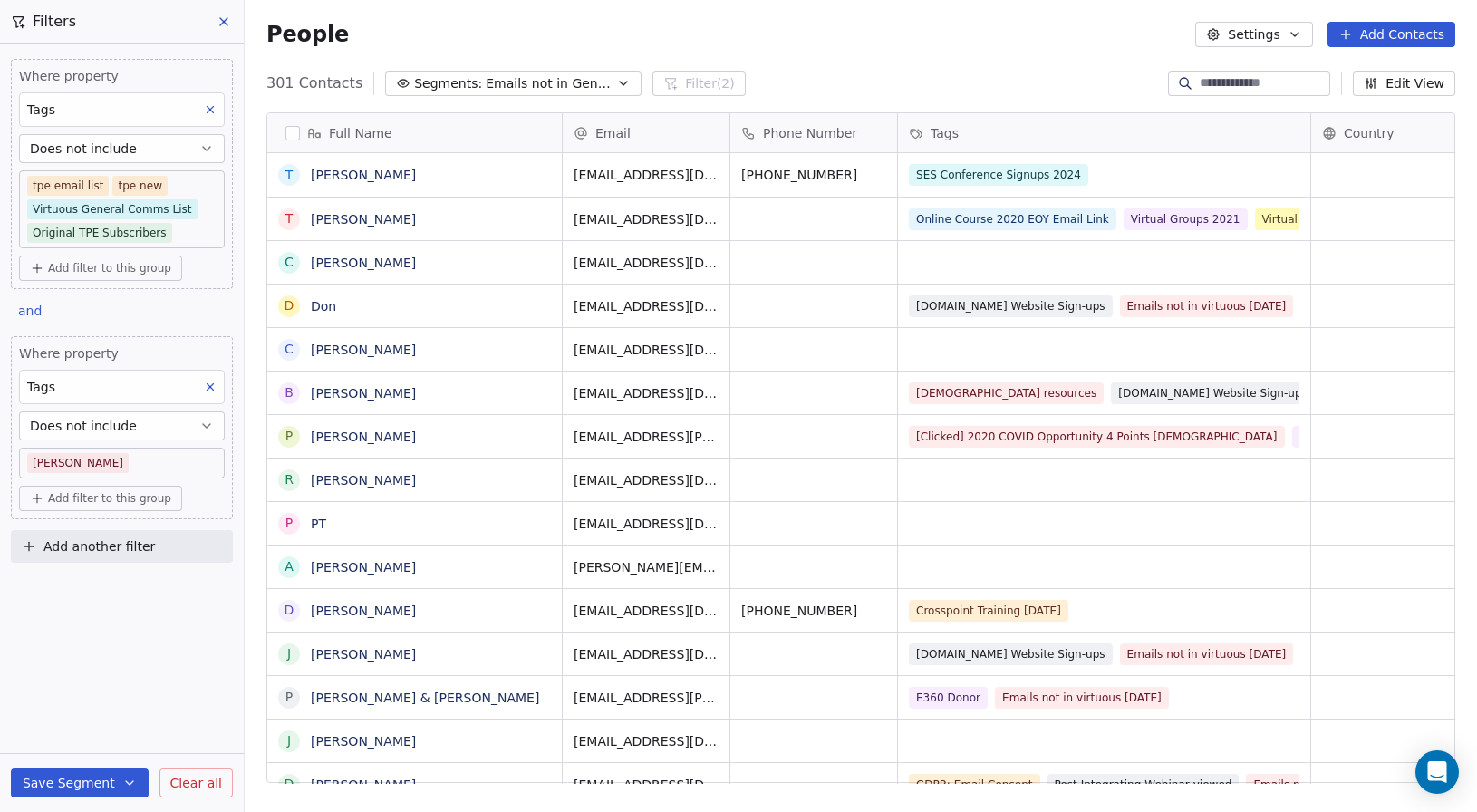
click at [285, 129] on button "button" at bounding box center [293, 133] width 15 height 15
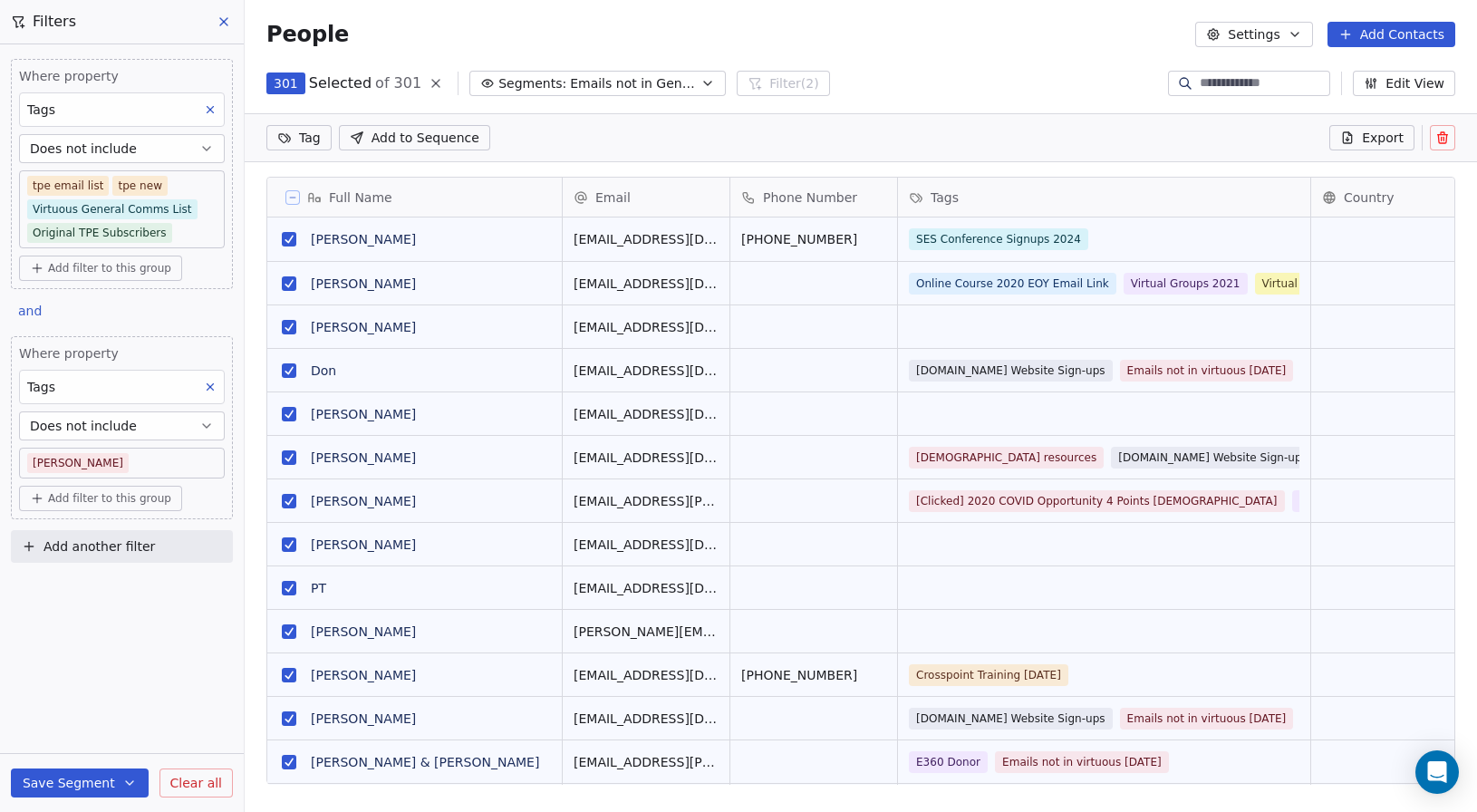
click at [309, 133] on html "Engage 360 Contacts People Marketing Workflows Campaigns Sales Pipelines Sequen…" at bounding box center [738, 406] width 1477 height 812
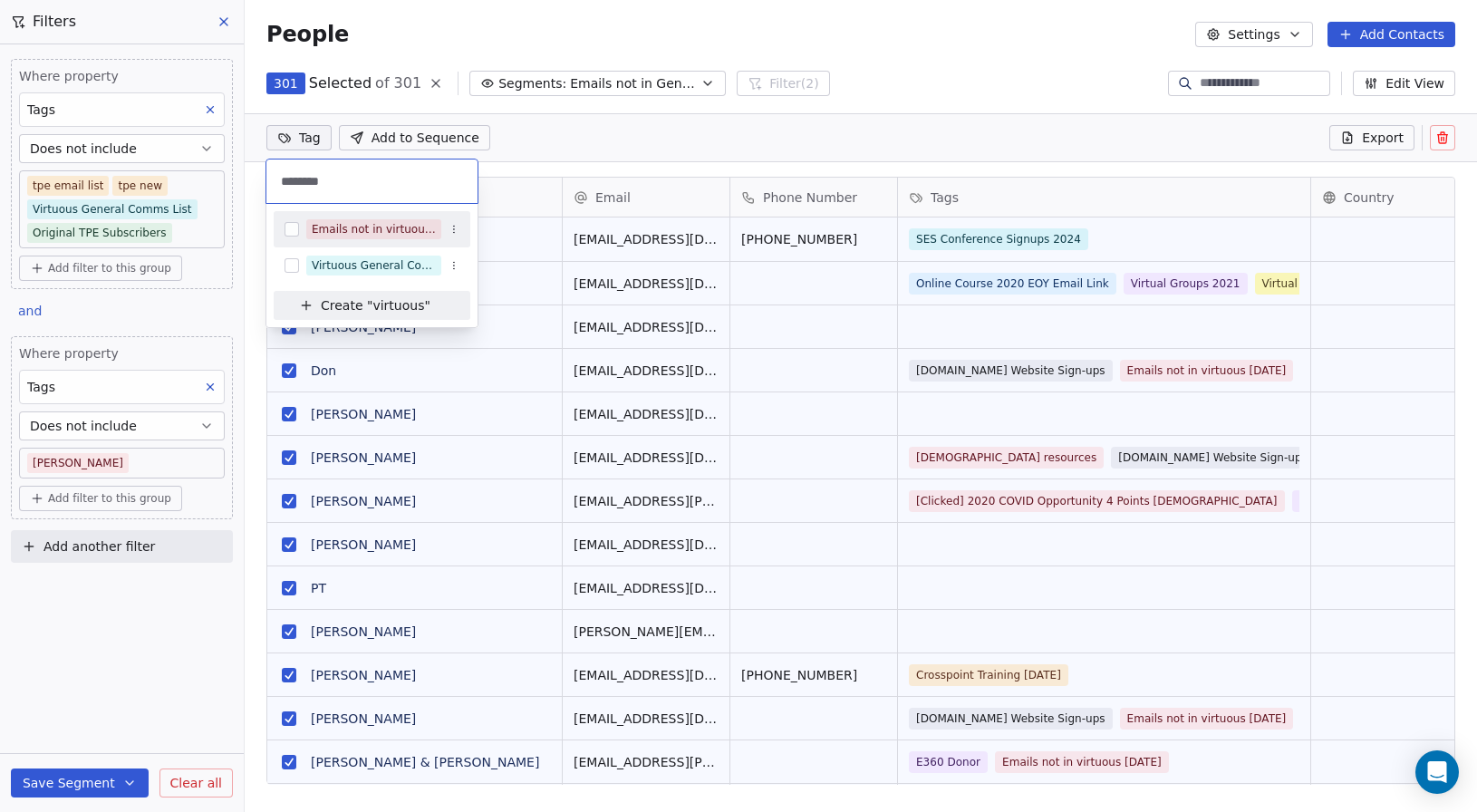
type input "********"
click at [294, 229] on button "Suggestions" at bounding box center [292, 229] width 15 height 15
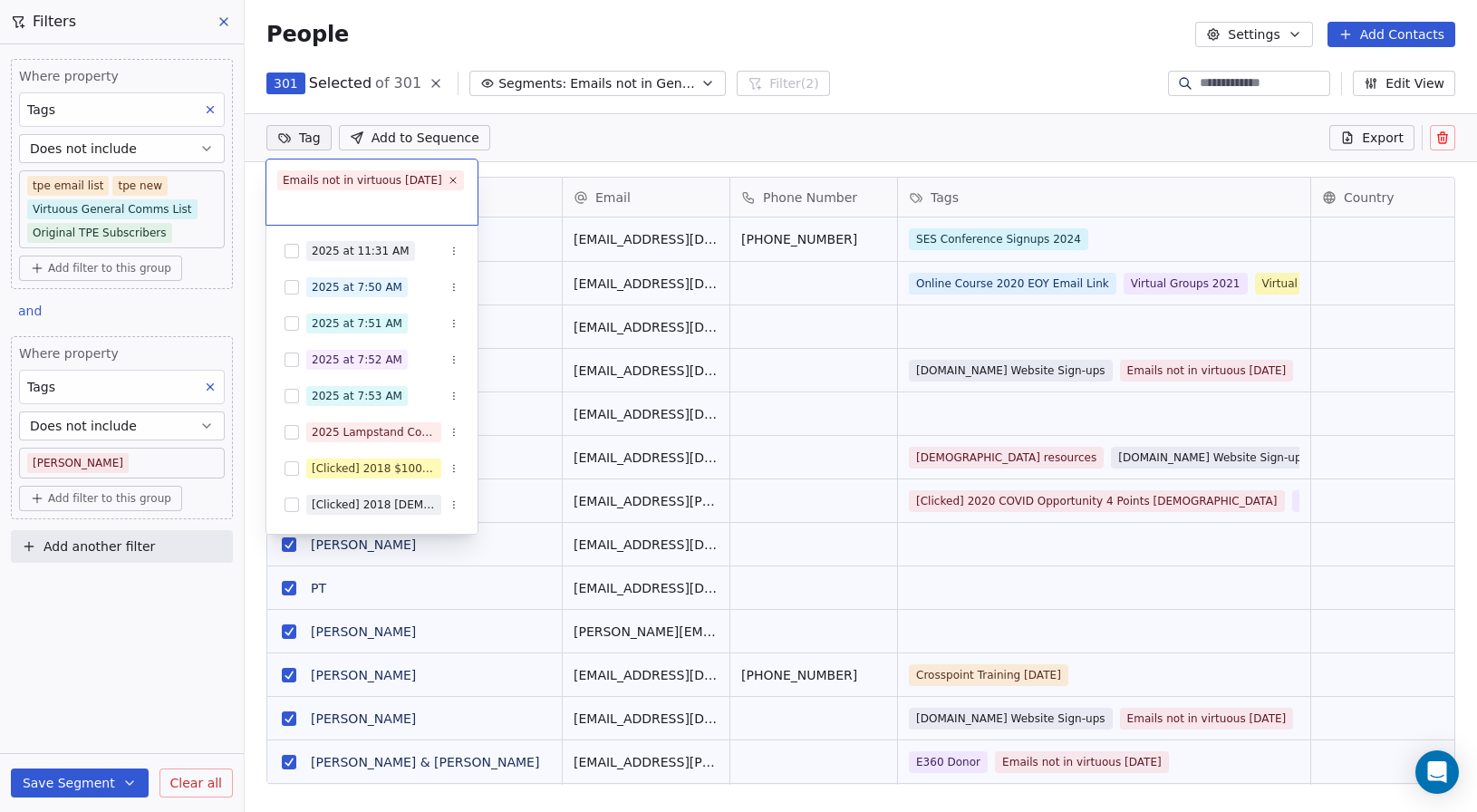
click at [553, 131] on html "Engage 360 Contacts People Marketing Workflows Campaigns Sales Pipelines Sequen…" at bounding box center [738, 406] width 1477 height 812
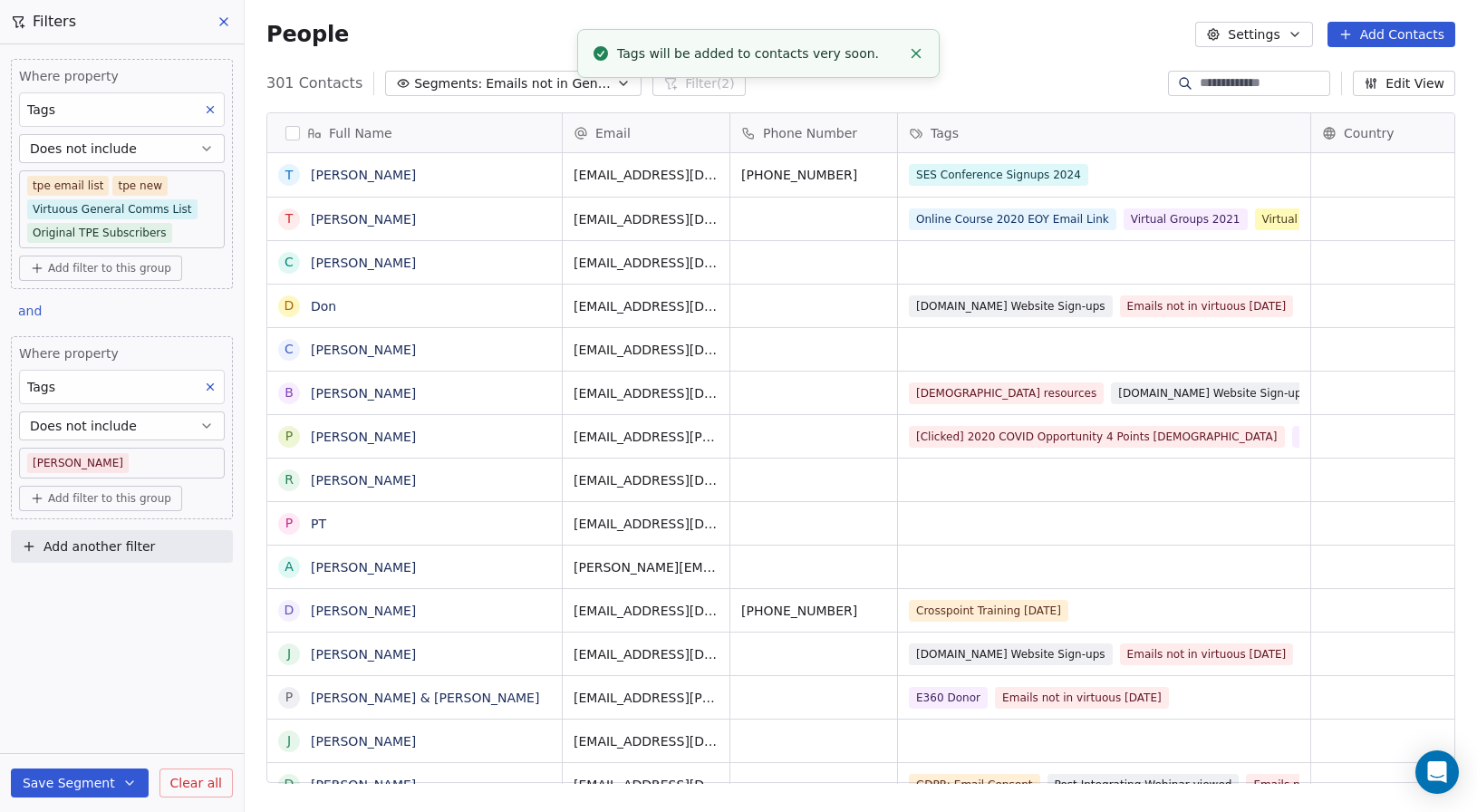
scroll to position [12, 0]
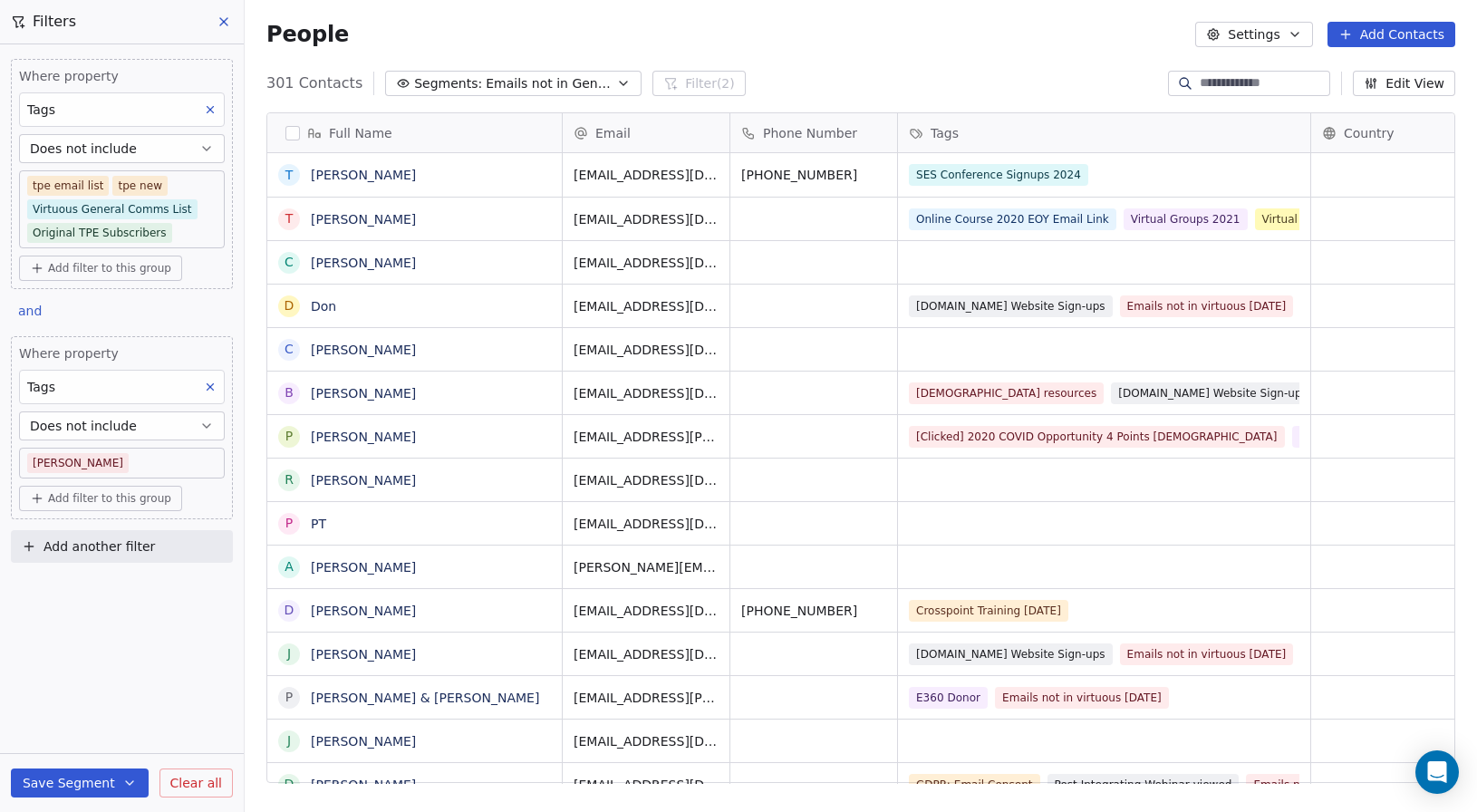
click at [224, 16] on icon at bounding box center [224, 22] width 15 height 15
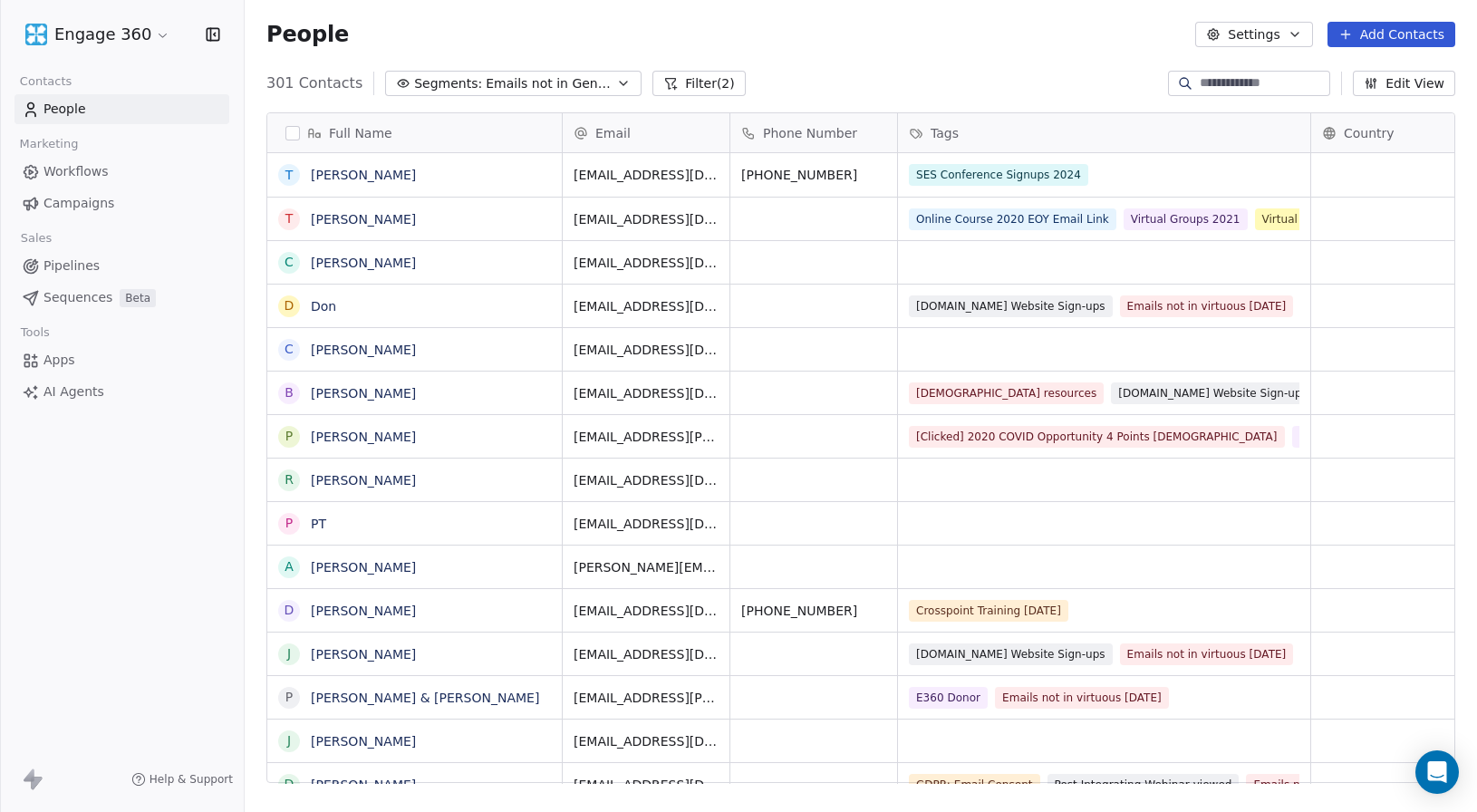
click at [887, 45] on div "People Settings Add Contacts" at bounding box center [861, 34] width 1189 height 25
click at [830, 44] on div "People Settings Add Contacts" at bounding box center [861, 34] width 1189 height 25
click at [86, 96] on link "People" at bounding box center [122, 109] width 214 height 30
click at [597, 65] on div "People Settings Add Contacts" at bounding box center [861, 34] width 1233 height 69
click at [596, 76] on button "Segments: Emails not in Gen Com or TPE" at bounding box center [513, 83] width 256 height 25
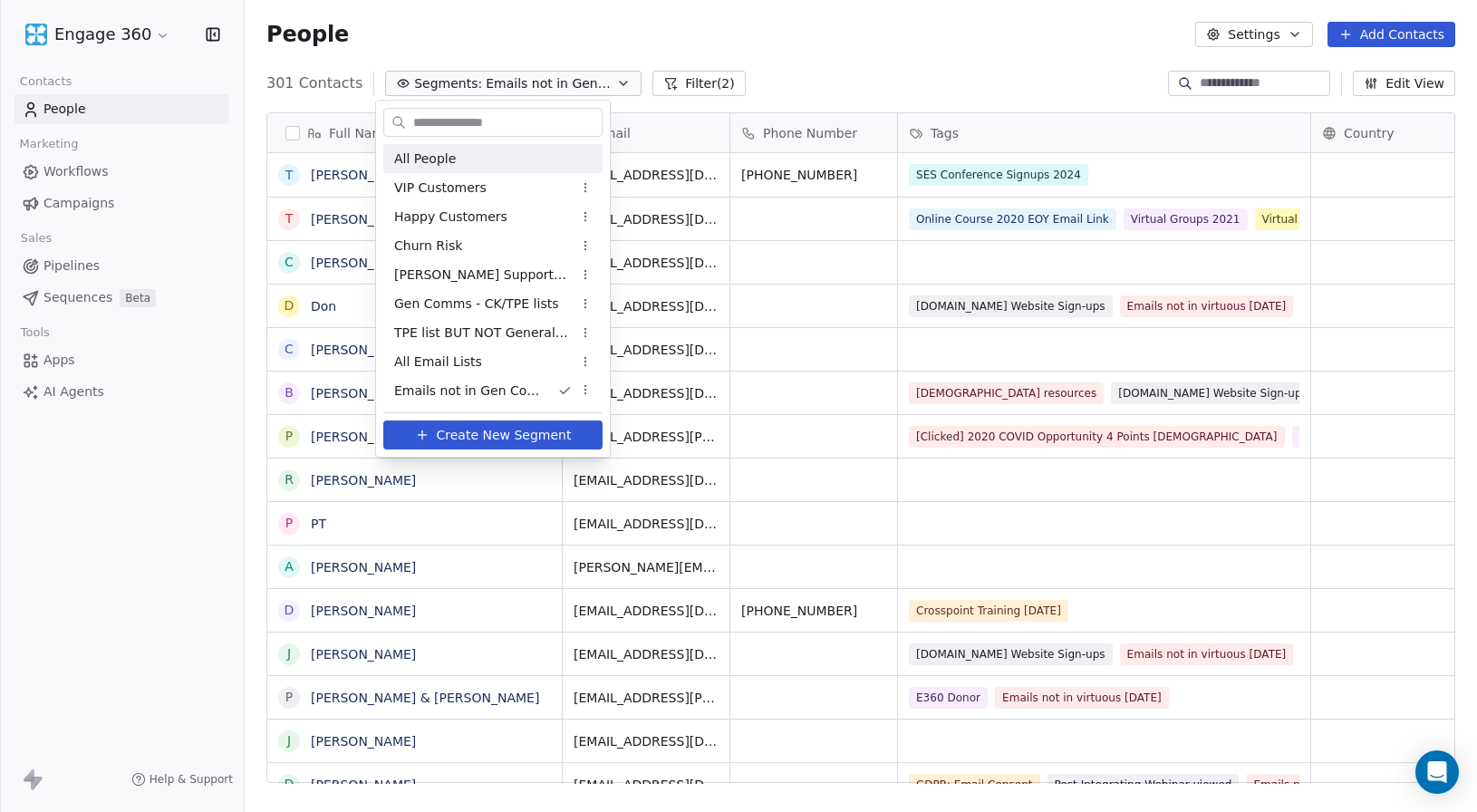
click at [439, 152] on span "All People" at bounding box center [425, 158] width 62 height 19
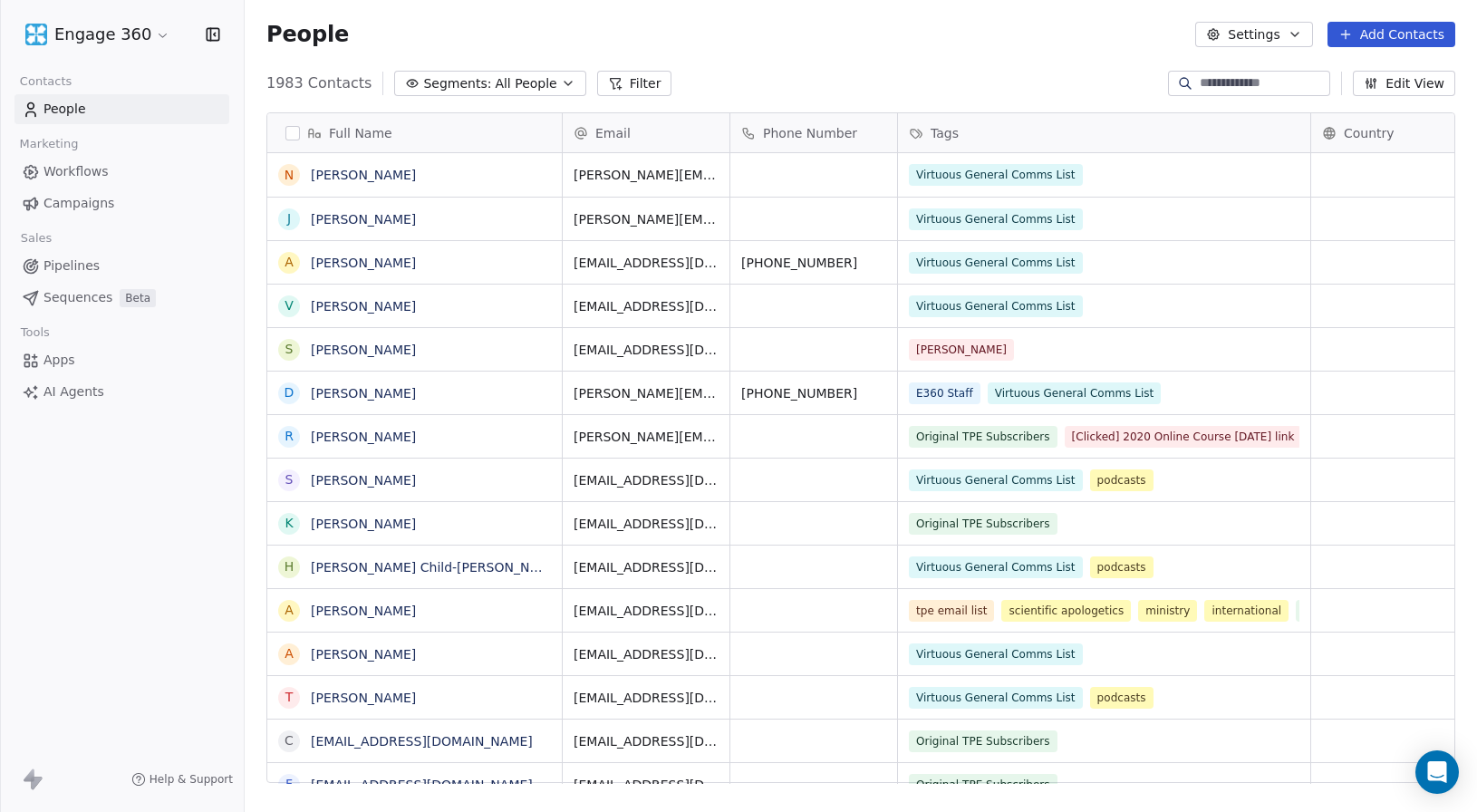
scroll to position [701, 1219]
